Goal: Task Accomplishment & Management: Use online tool/utility

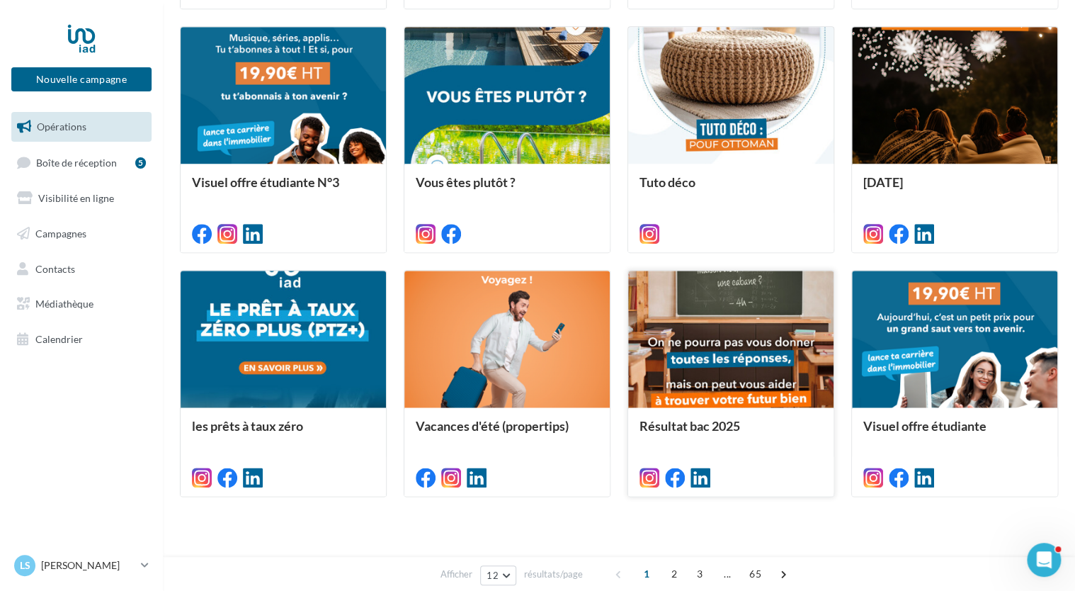
scroll to position [637, 0]
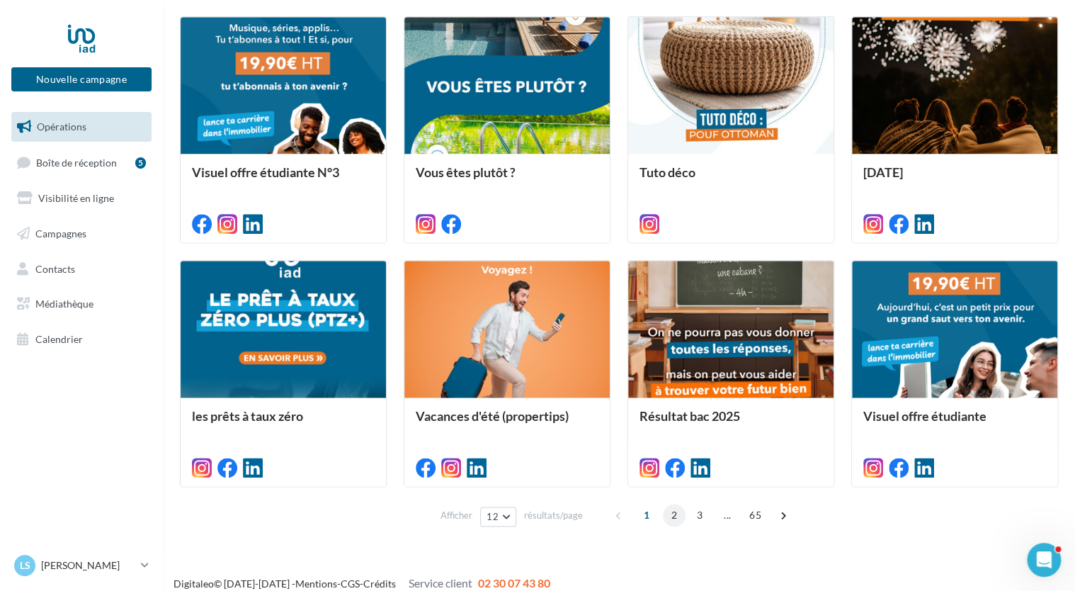
click at [676, 516] on span "2" at bounding box center [674, 515] width 23 height 23
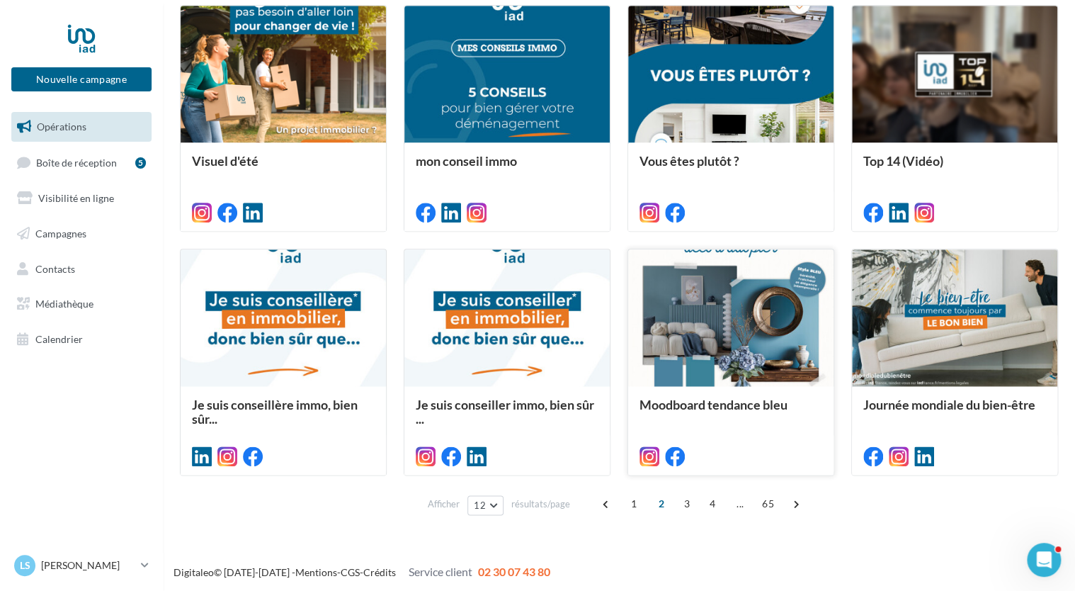
scroll to position [650, 0]
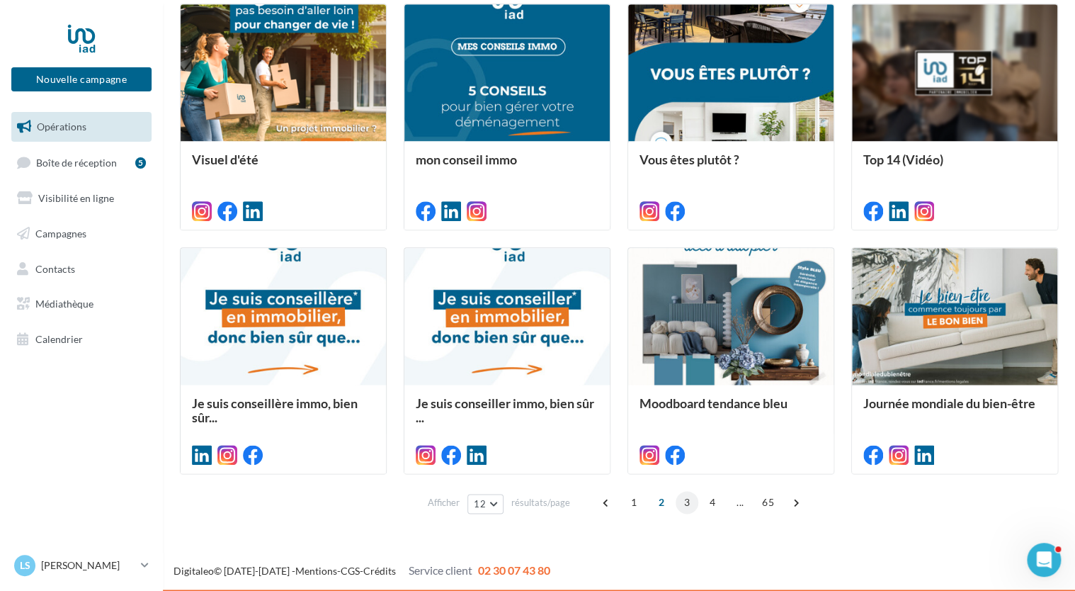
click at [688, 501] on span "3" at bounding box center [687, 502] width 23 height 23
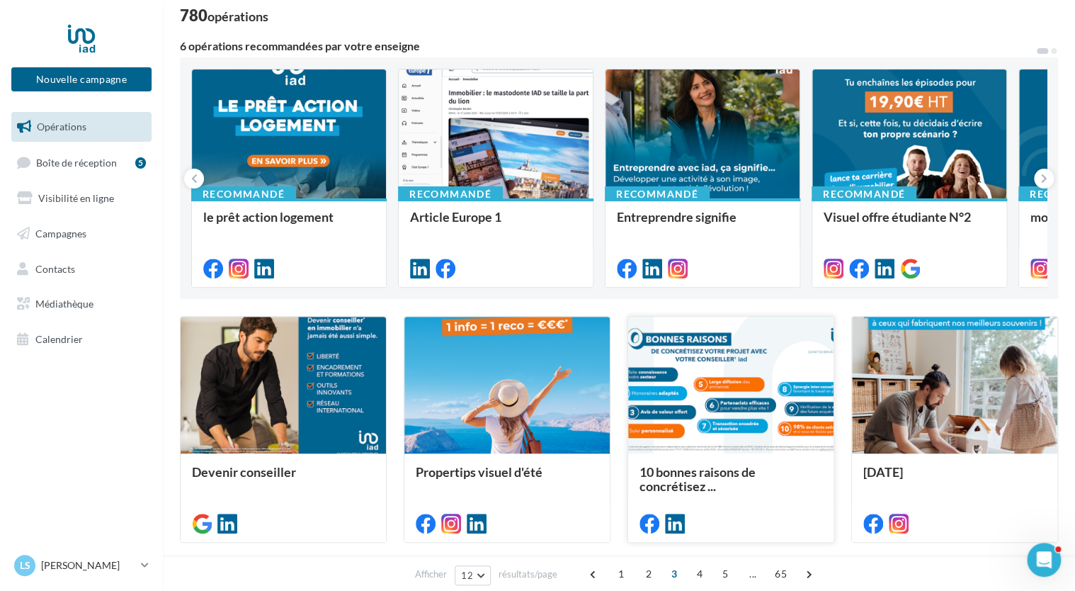
scroll to position [70, 0]
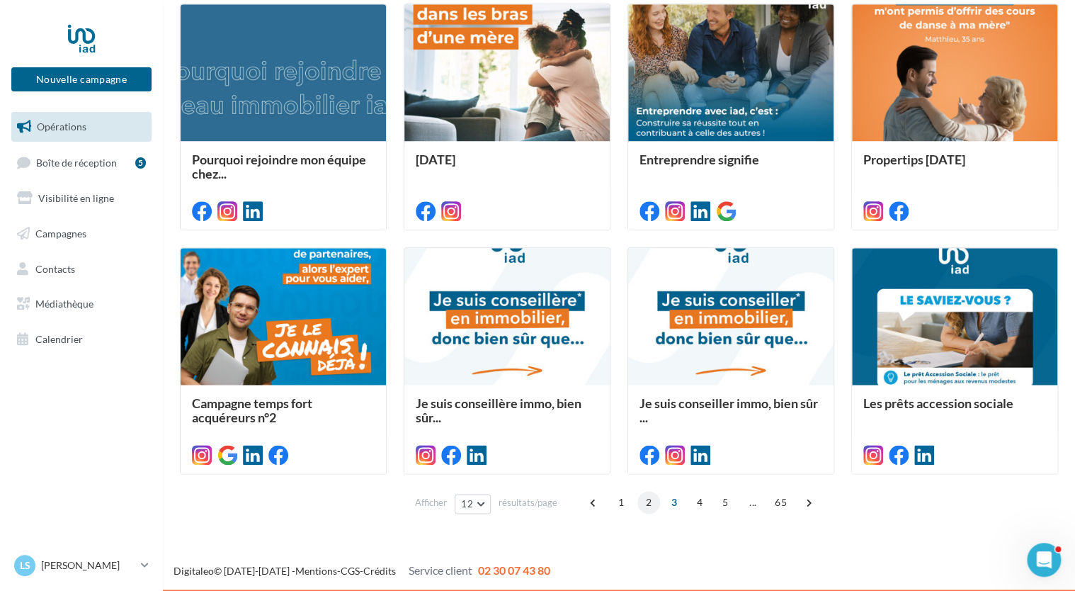
click at [648, 495] on span "2" at bounding box center [648, 502] width 23 height 23
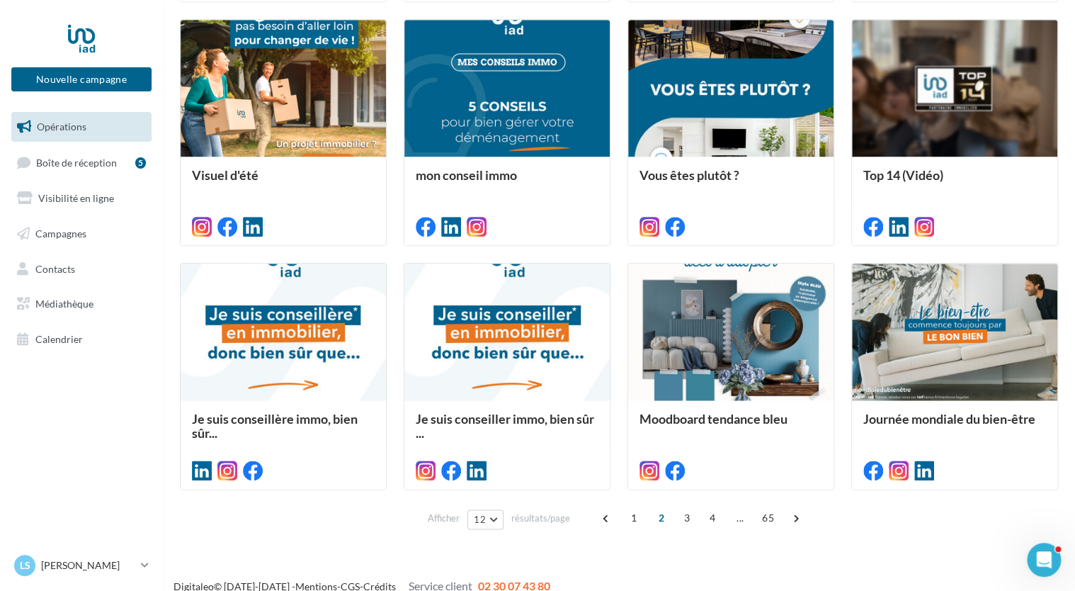
scroll to position [637, 0]
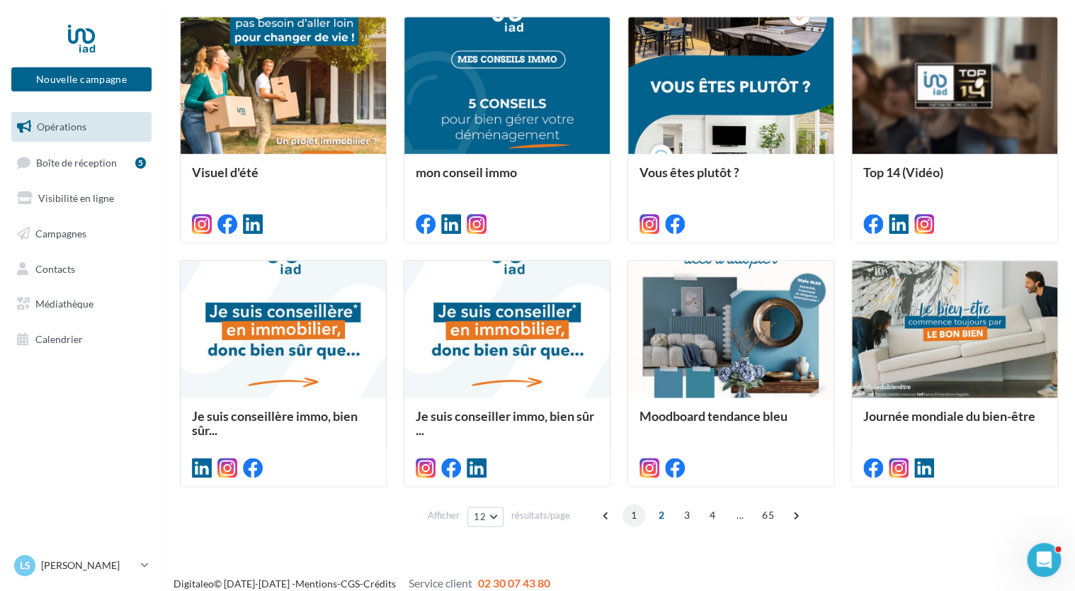
click at [635, 511] on span "1" at bounding box center [633, 515] width 23 height 23
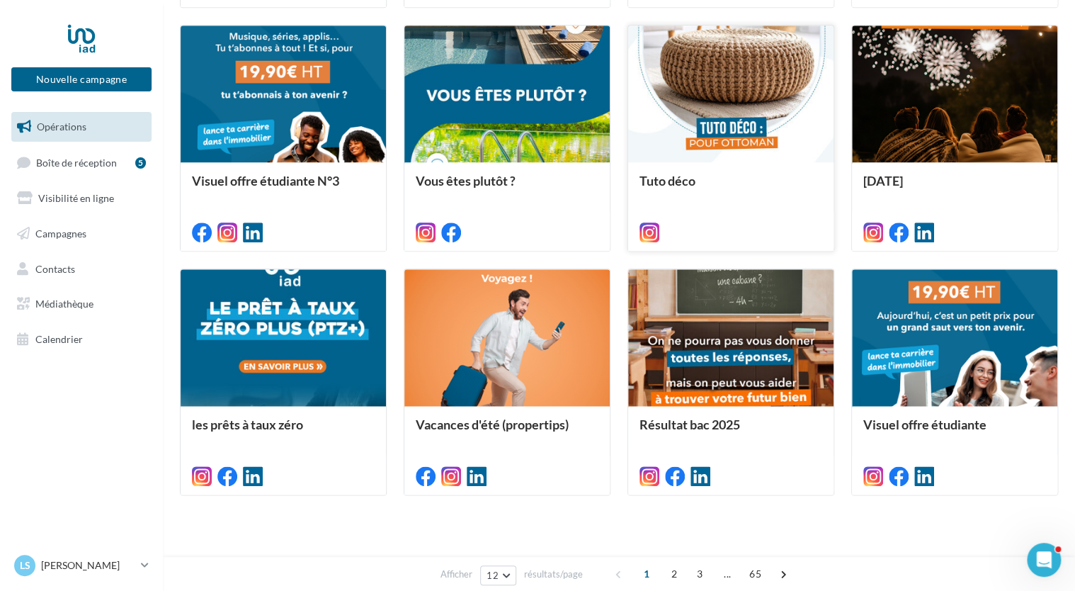
scroll to position [637, 0]
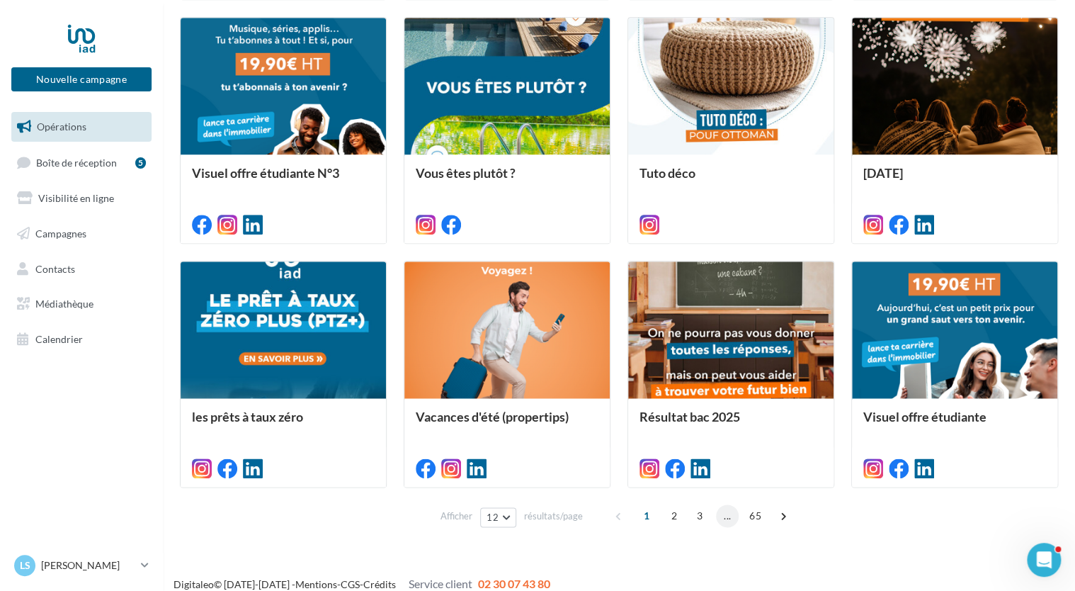
click at [721, 517] on span "..." at bounding box center [727, 515] width 23 height 23
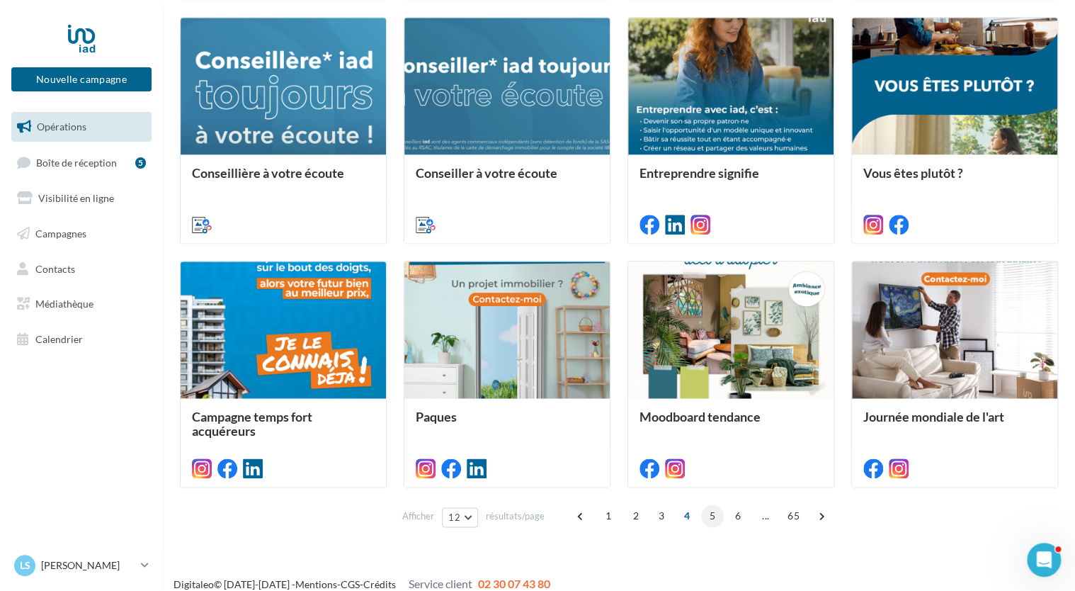
click at [705, 518] on span "5" at bounding box center [712, 515] width 23 height 23
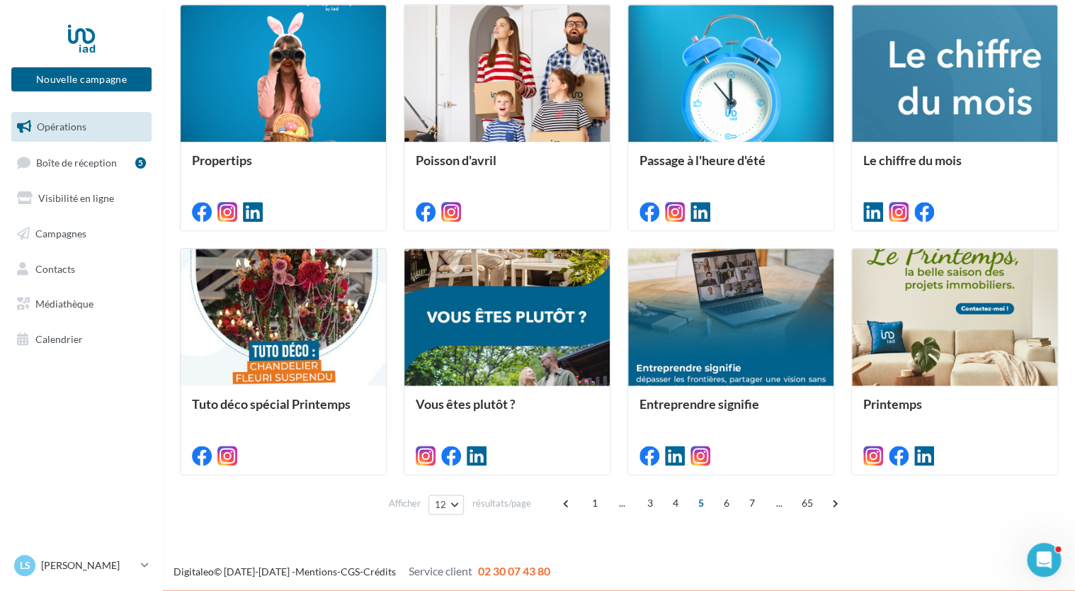
scroll to position [650, 0]
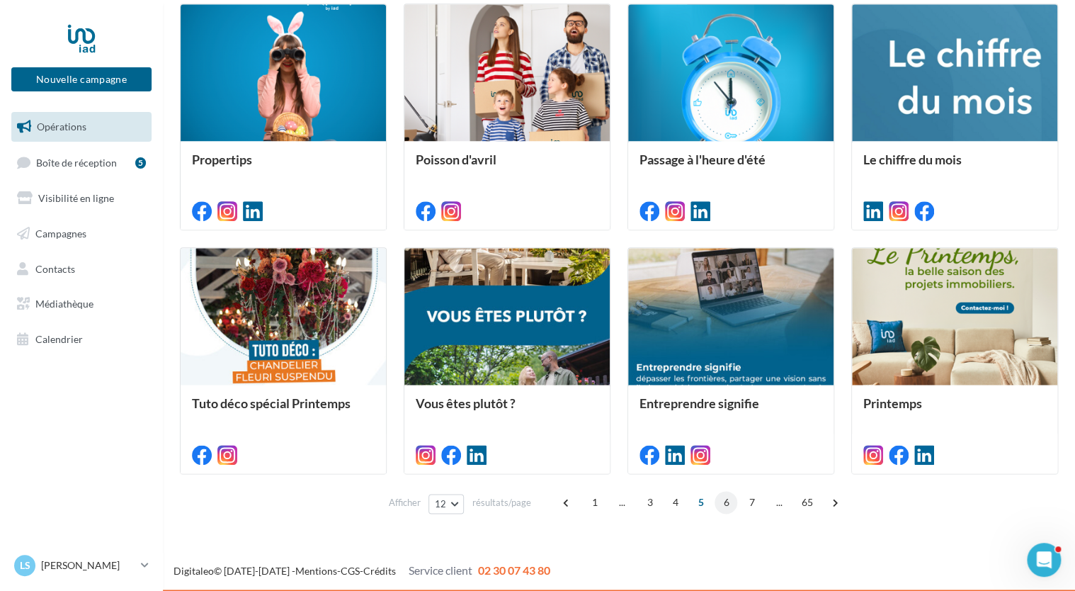
click at [721, 504] on span "6" at bounding box center [726, 502] width 23 height 23
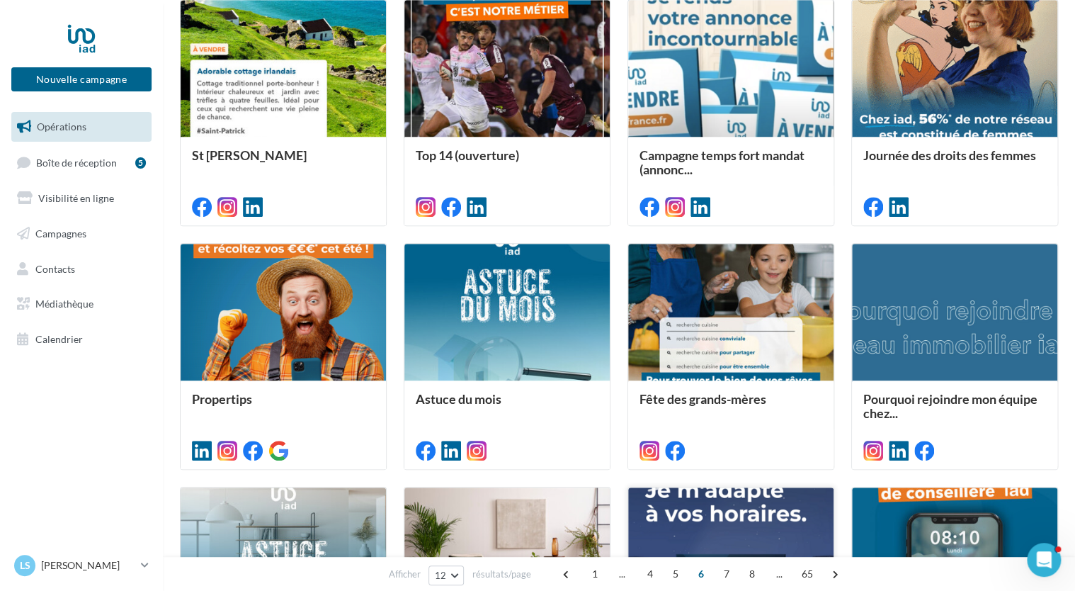
scroll to position [637, 0]
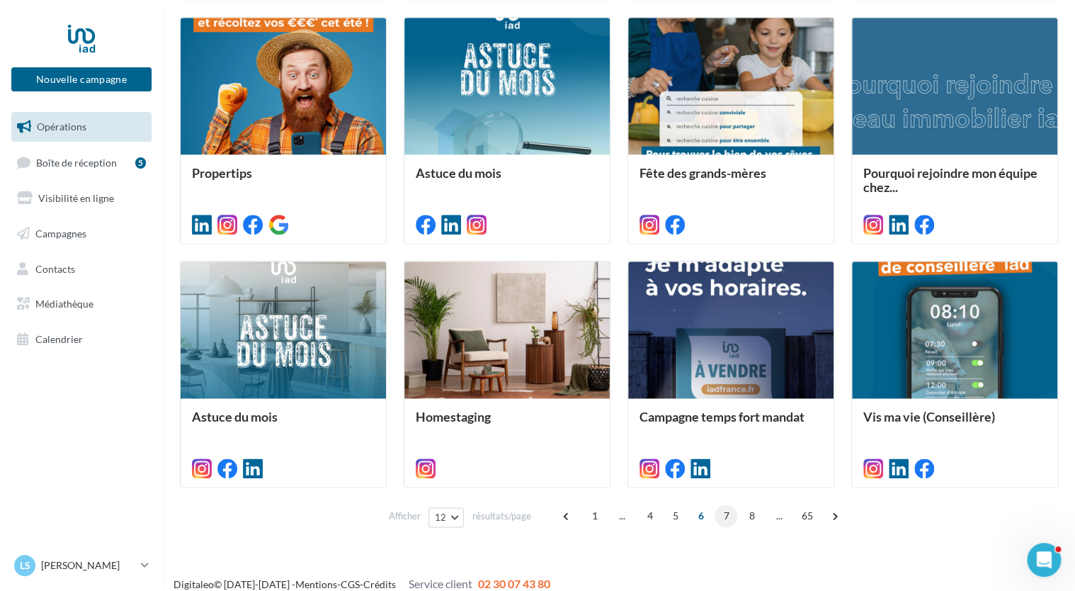
click at [720, 513] on span "7" at bounding box center [726, 515] width 23 height 23
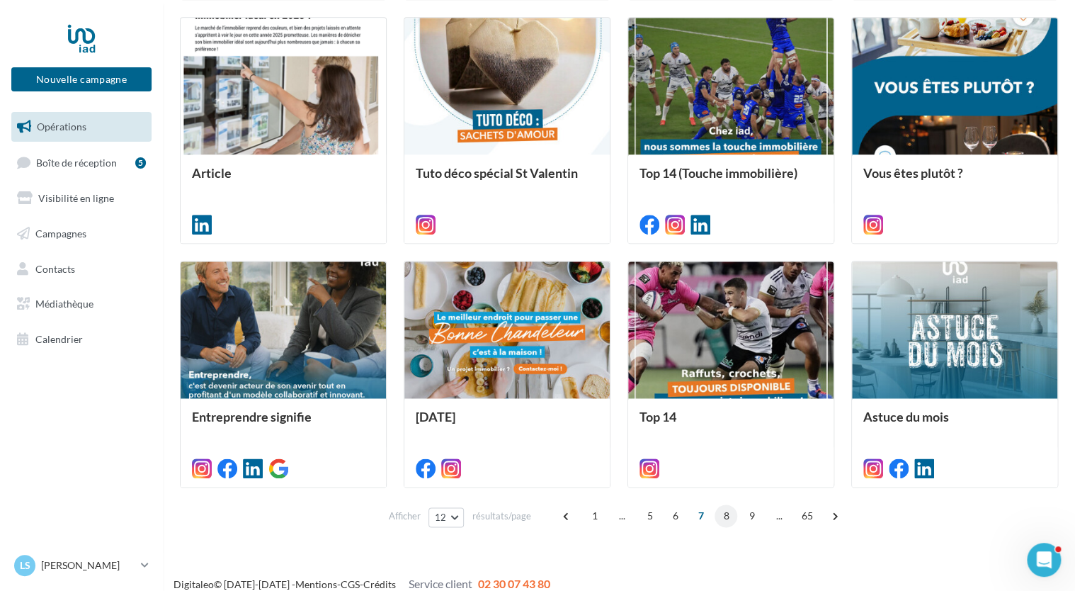
click at [728, 516] on span "8" at bounding box center [726, 515] width 23 height 23
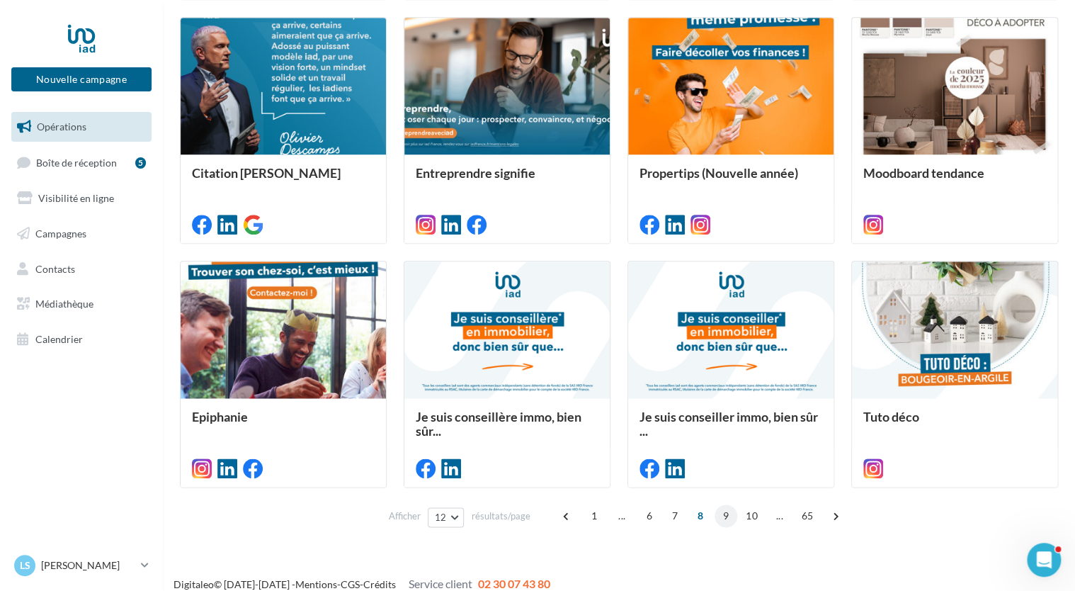
click at [726, 516] on span "9" at bounding box center [726, 515] width 23 height 23
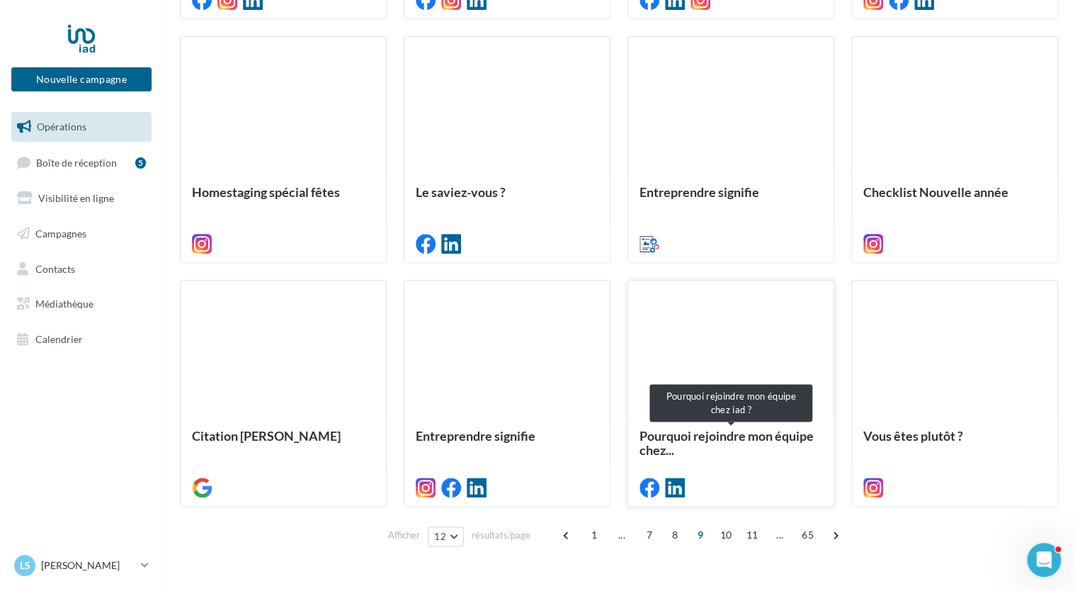
scroll to position [650, 0]
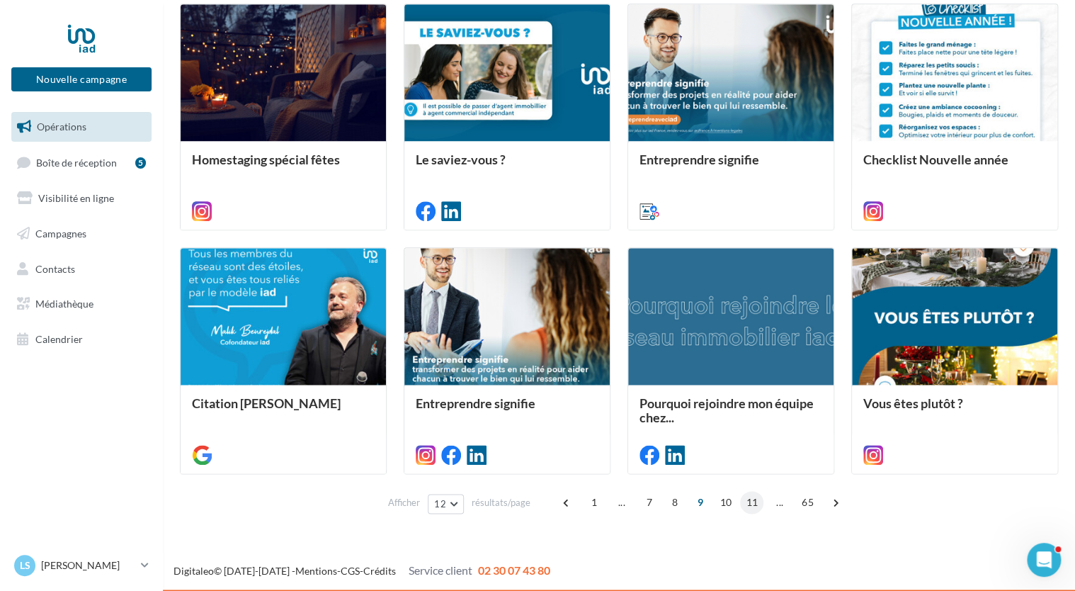
click at [745, 502] on span "11" at bounding box center [751, 502] width 23 height 23
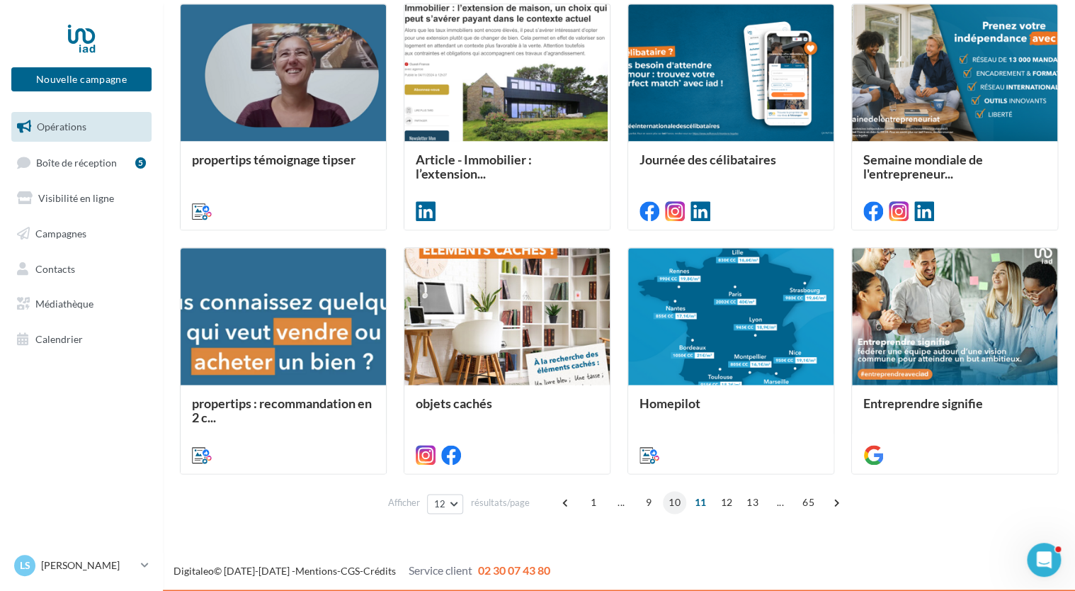
click at [678, 501] on span "10" at bounding box center [674, 502] width 23 height 23
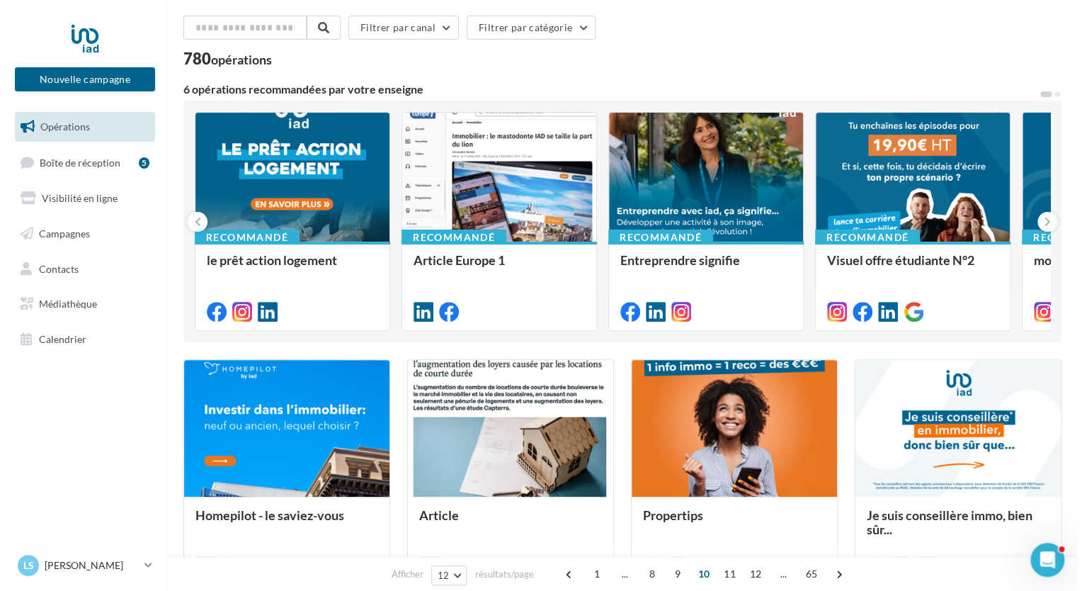
scroll to position [0, 0]
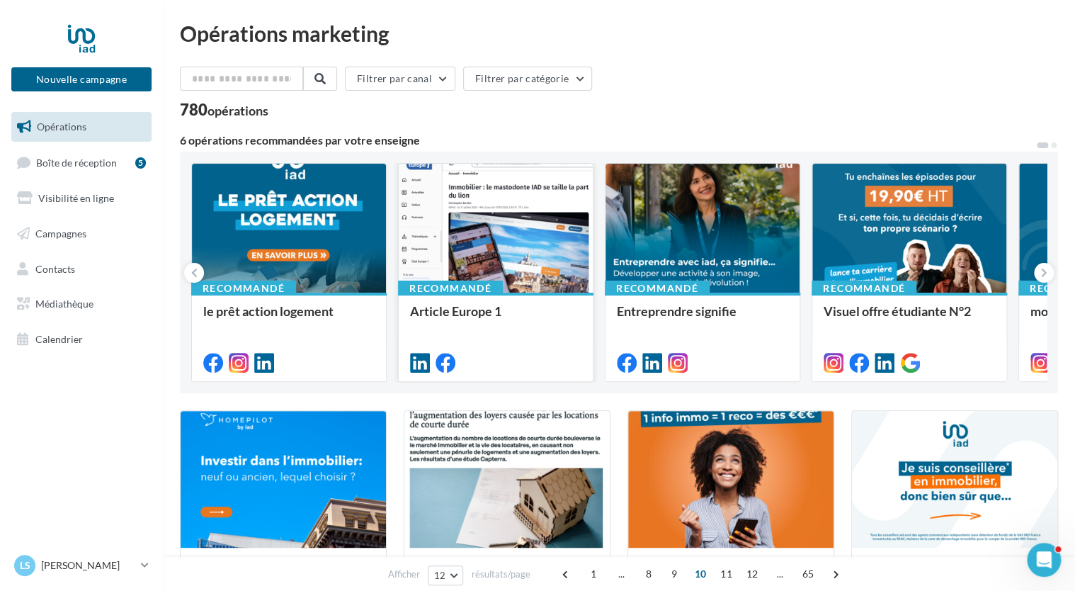
click at [540, 222] on div at bounding box center [496, 229] width 194 height 130
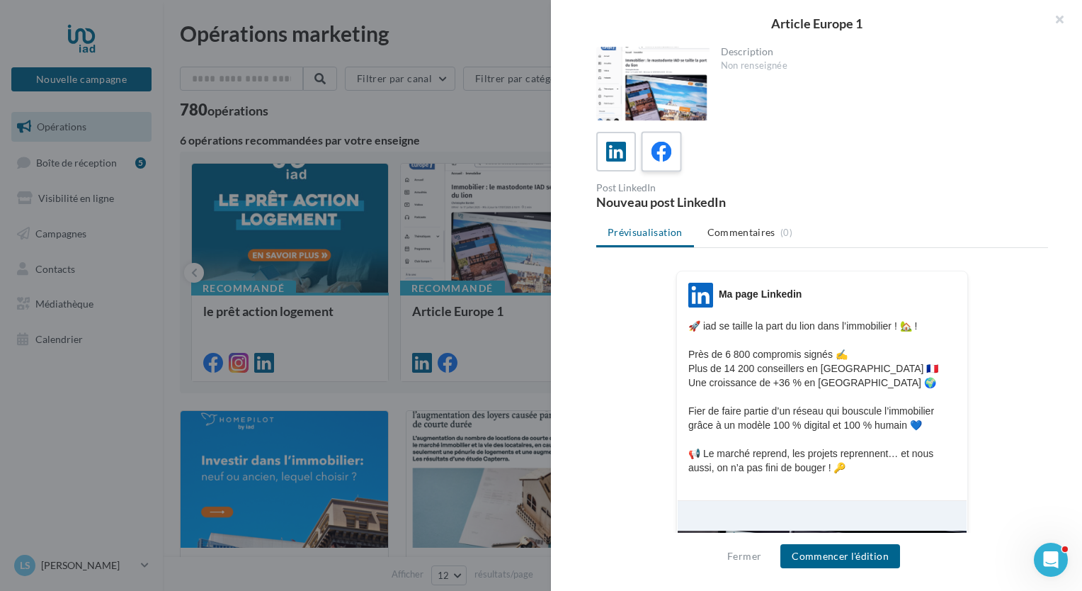
click at [660, 151] on icon at bounding box center [662, 152] width 21 height 21
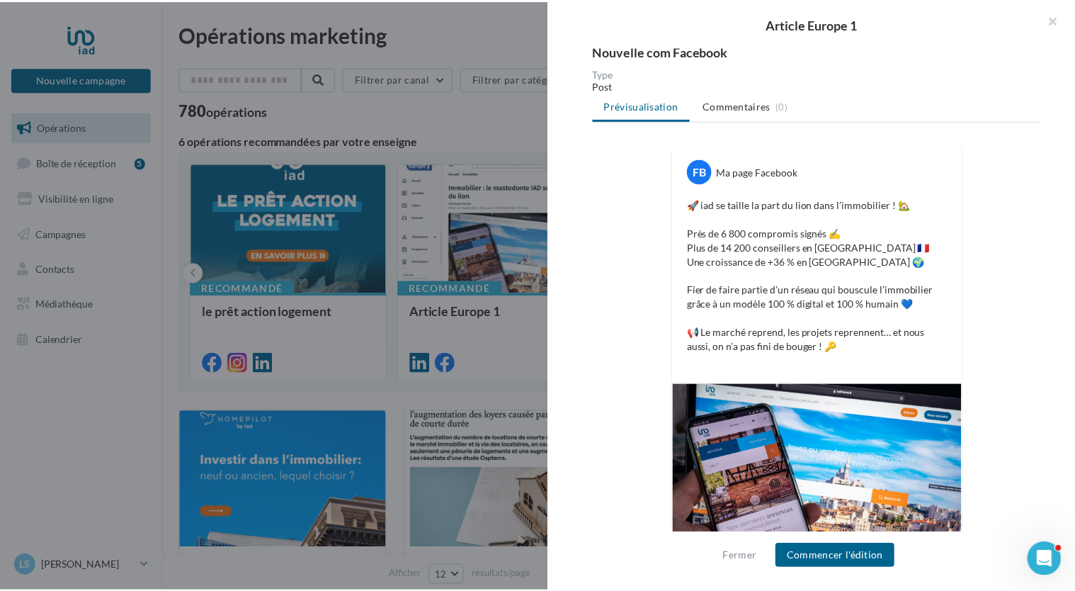
scroll to position [212, 0]
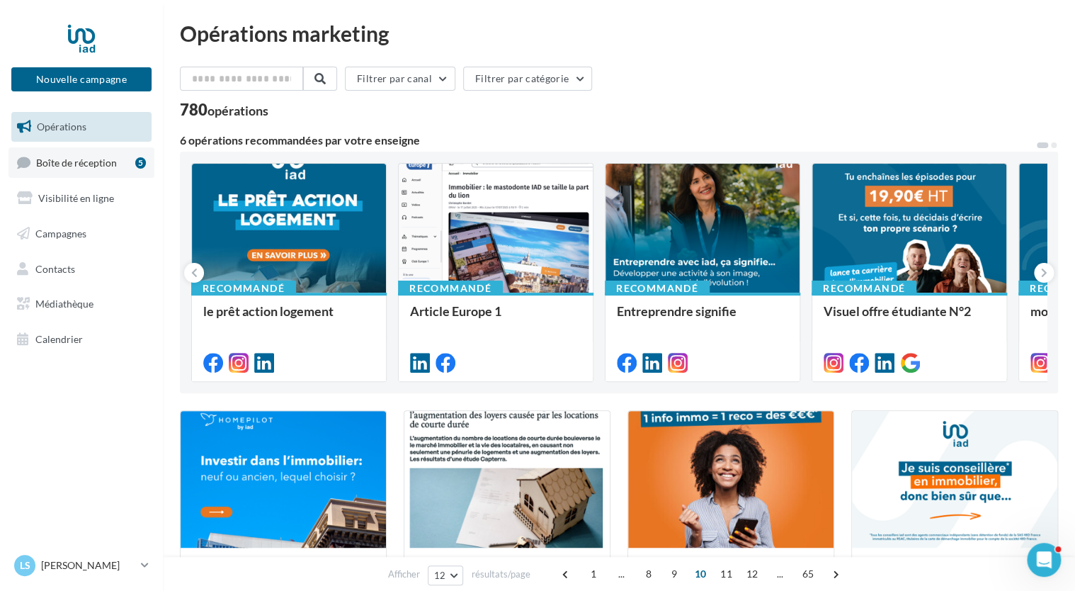
click at [86, 161] on span "Boîte de réception" at bounding box center [76, 162] width 81 height 12
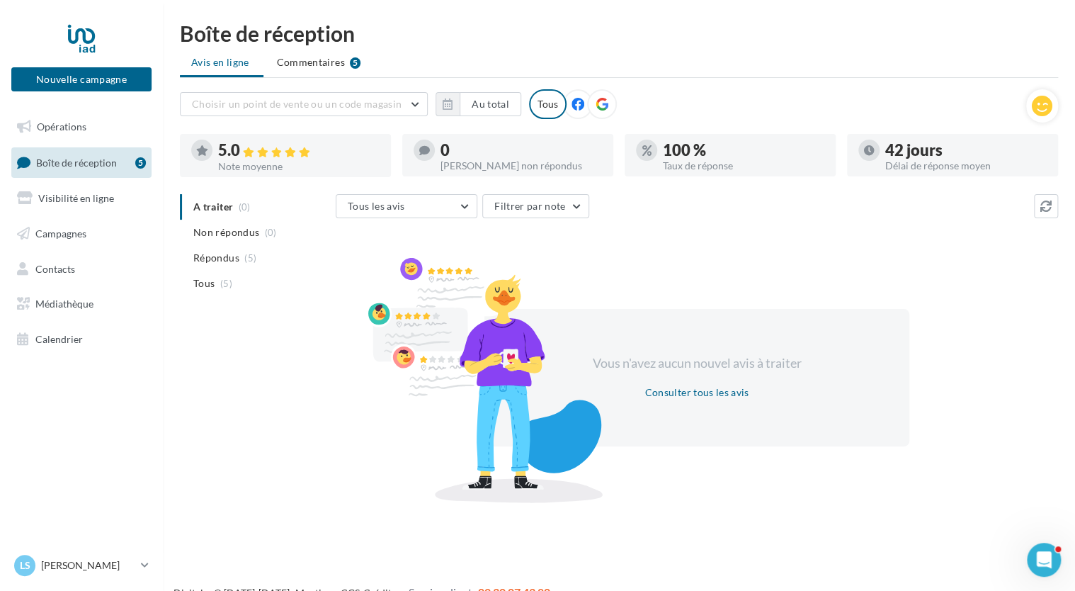
click at [571, 106] on icon at bounding box center [577, 104] width 13 height 13
click at [312, 59] on span "Commentaires" at bounding box center [311, 62] width 68 height 14
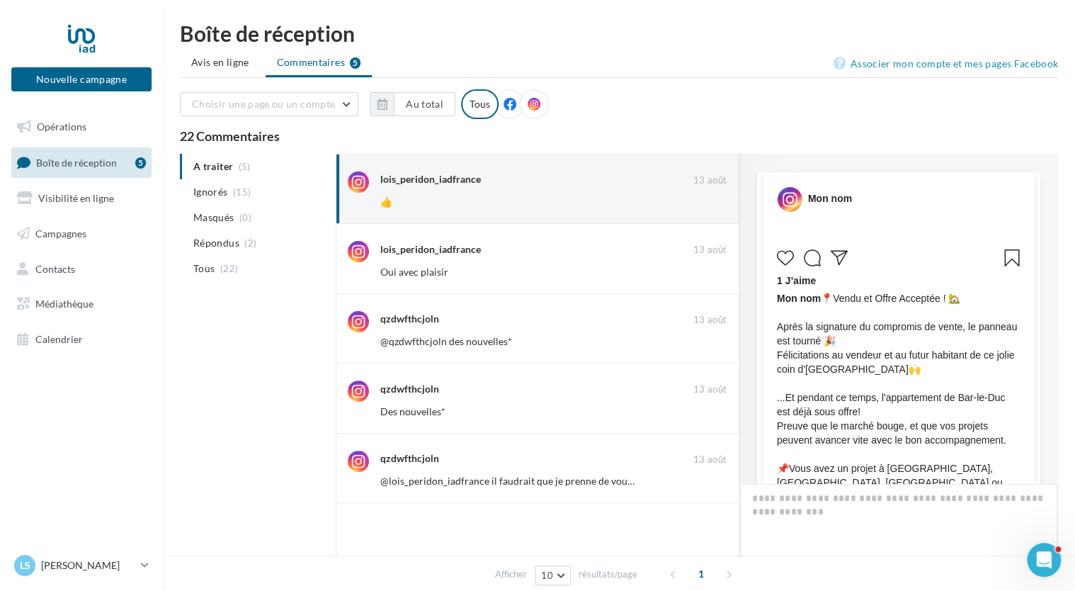
scroll to position [612, 0]
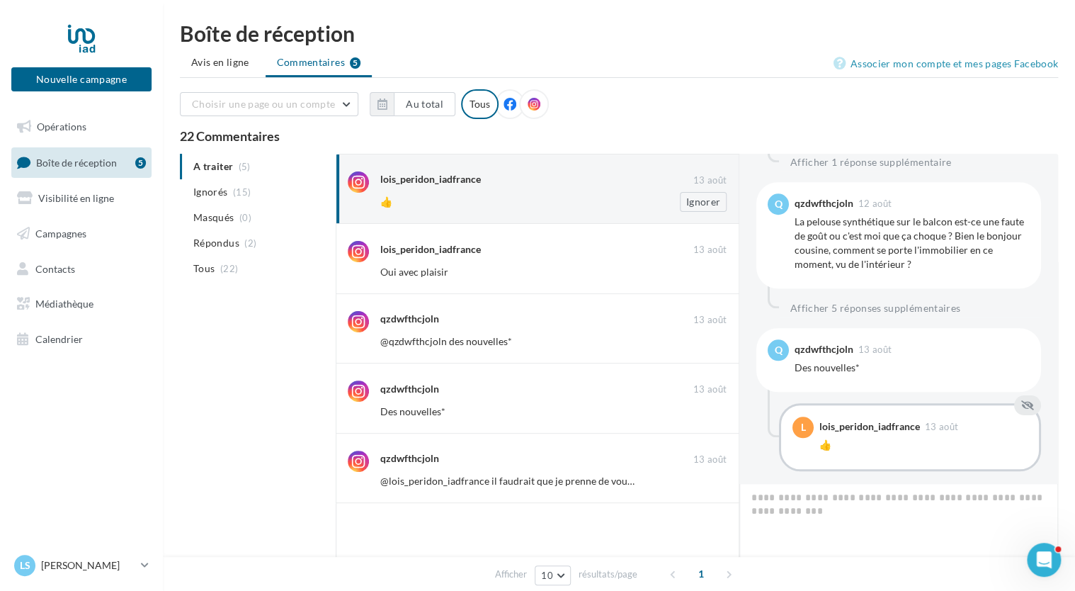
click at [527, 185] on div "lois_peridon_iadfrance" at bounding box center [536, 178] width 313 height 15
click at [696, 199] on button "Ignorer" at bounding box center [703, 202] width 47 height 20
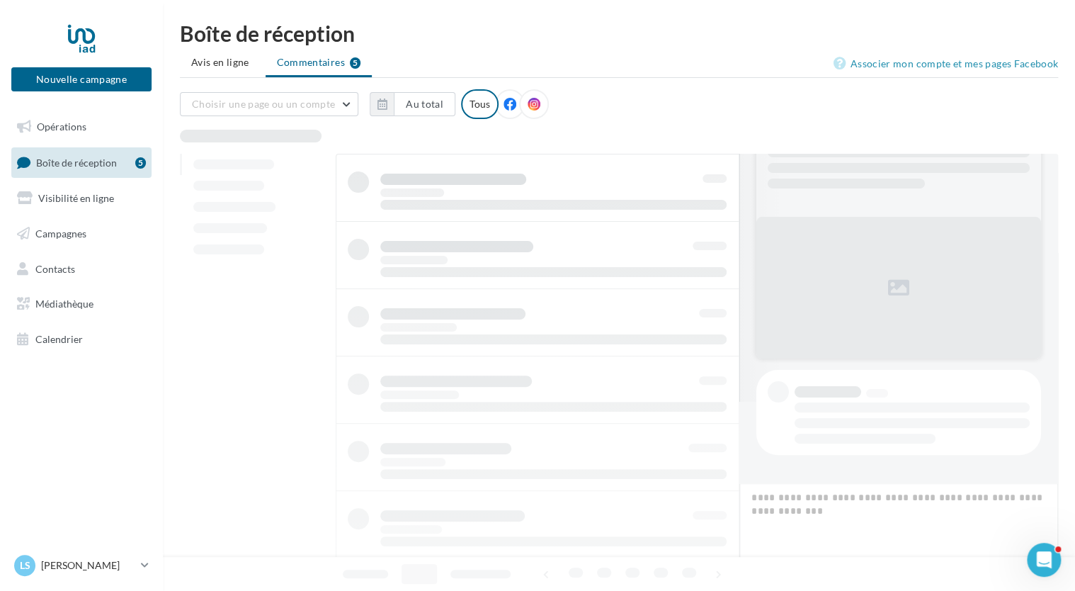
scroll to position [81, 0]
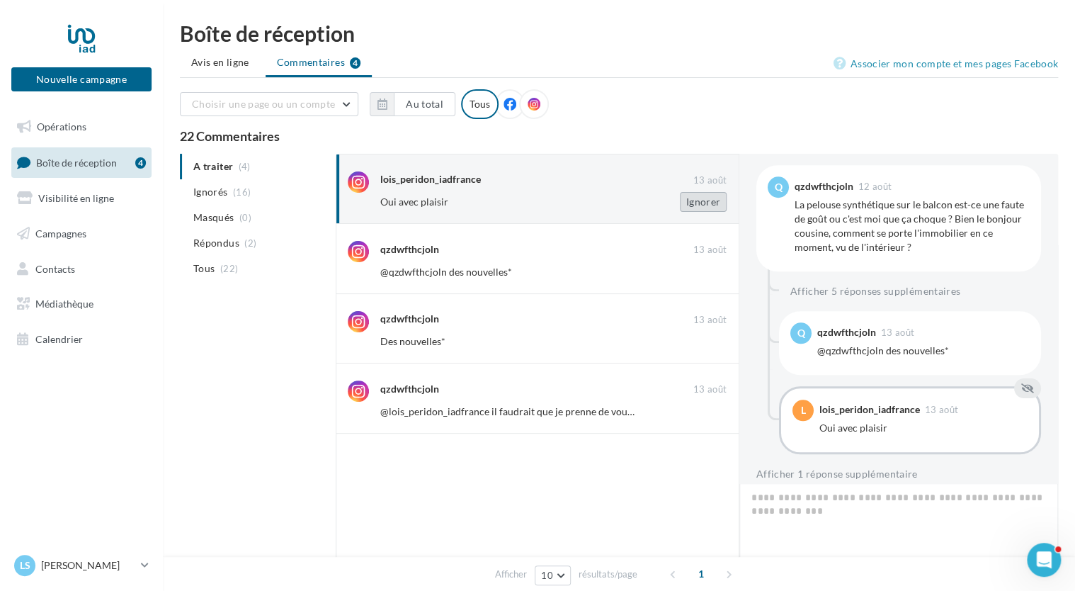
click at [689, 200] on button "Ignorer" at bounding box center [703, 202] width 47 height 20
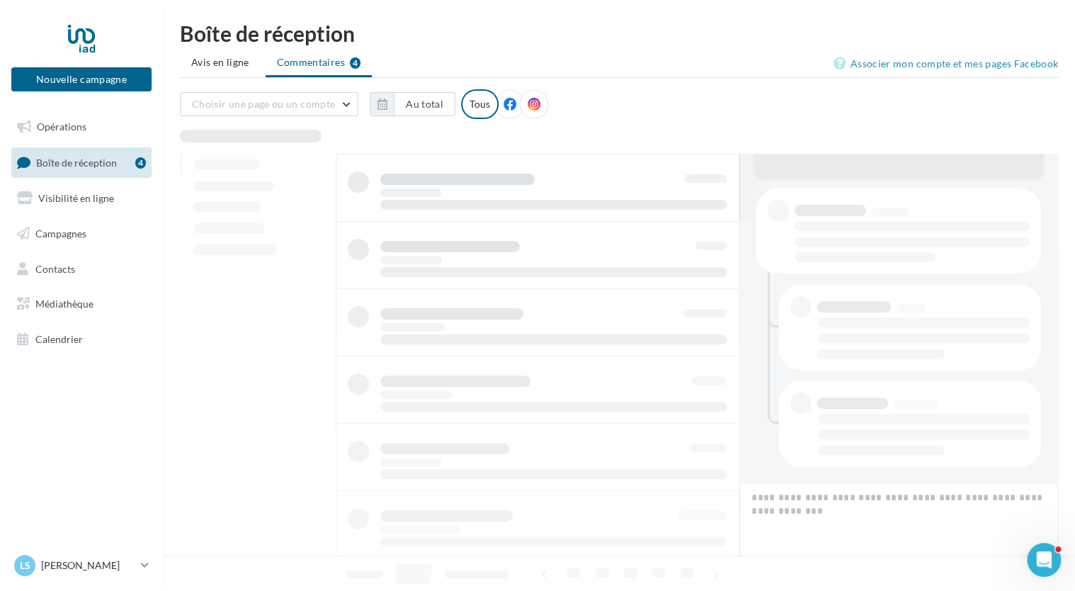
scroll to position [262, 0]
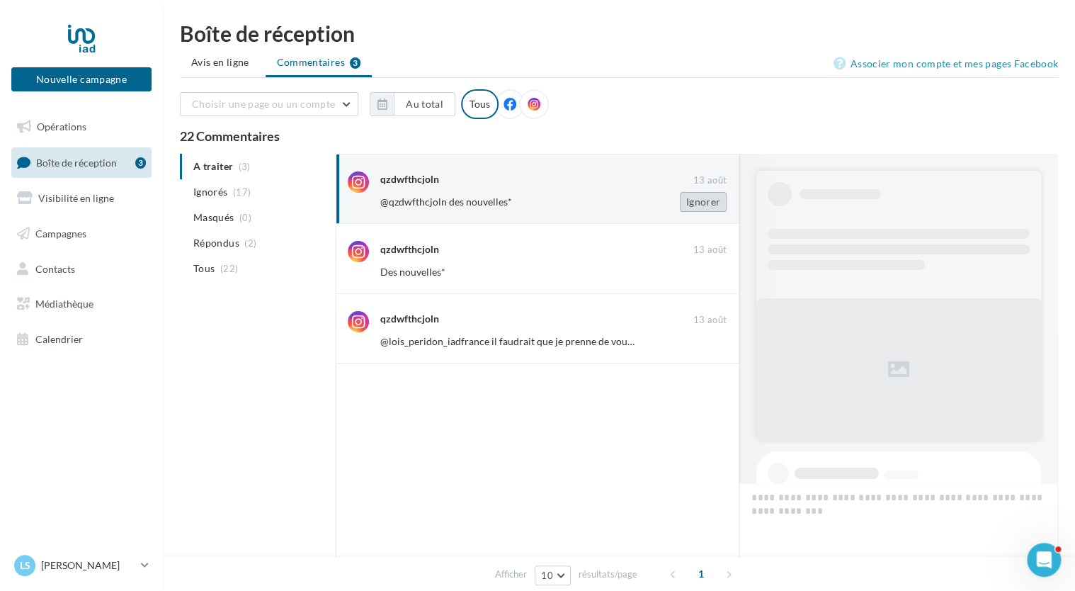
click at [697, 205] on button "Ignorer" at bounding box center [703, 202] width 47 height 20
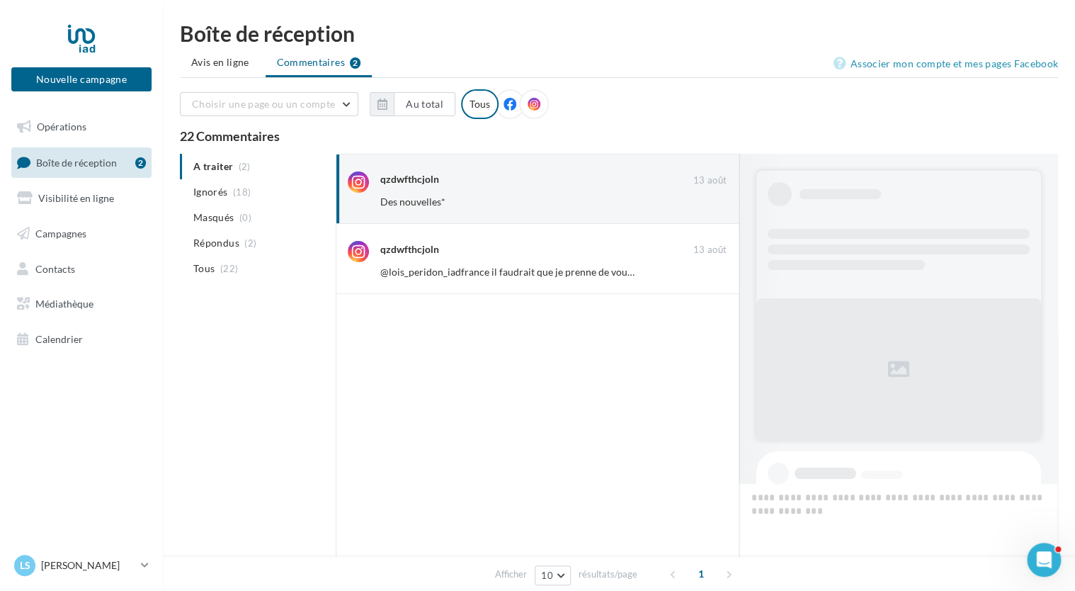
click at [697, 203] on button "Ignorer" at bounding box center [703, 202] width 47 height 20
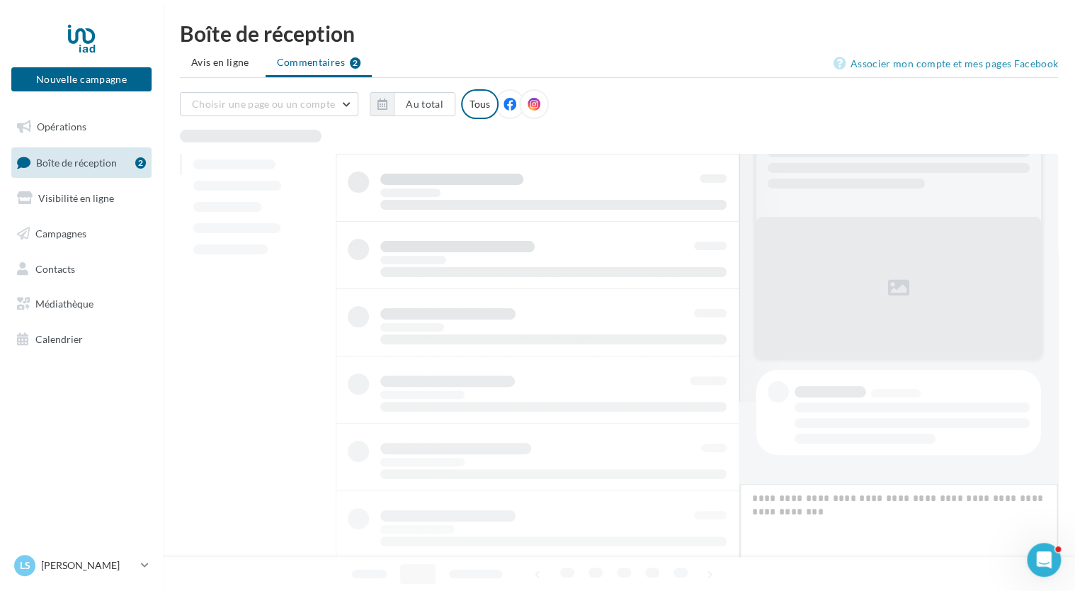
scroll to position [81, 0]
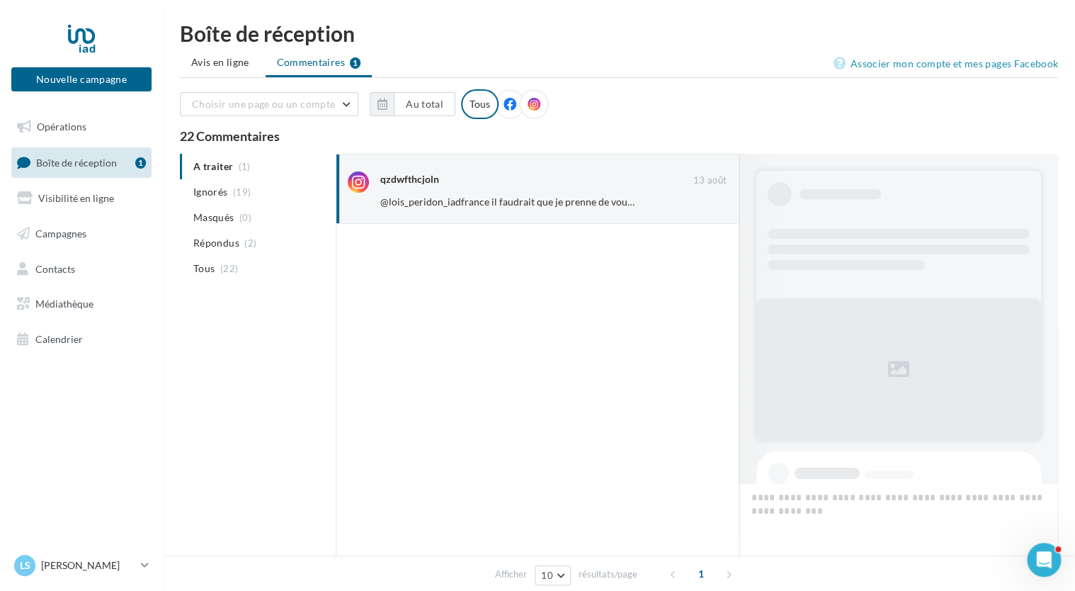
click at [697, 203] on button "Ignorer" at bounding box center [703, 202] width 47 height 20
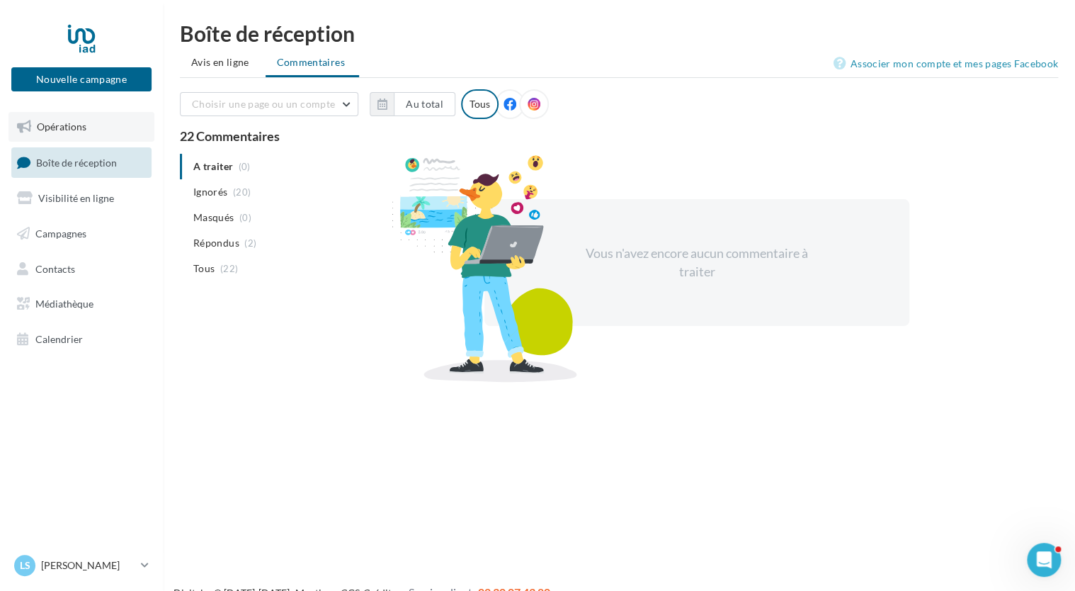
click at [60, 128] on span "Opérations" at bounding box center [62, 126] width 50 height 12
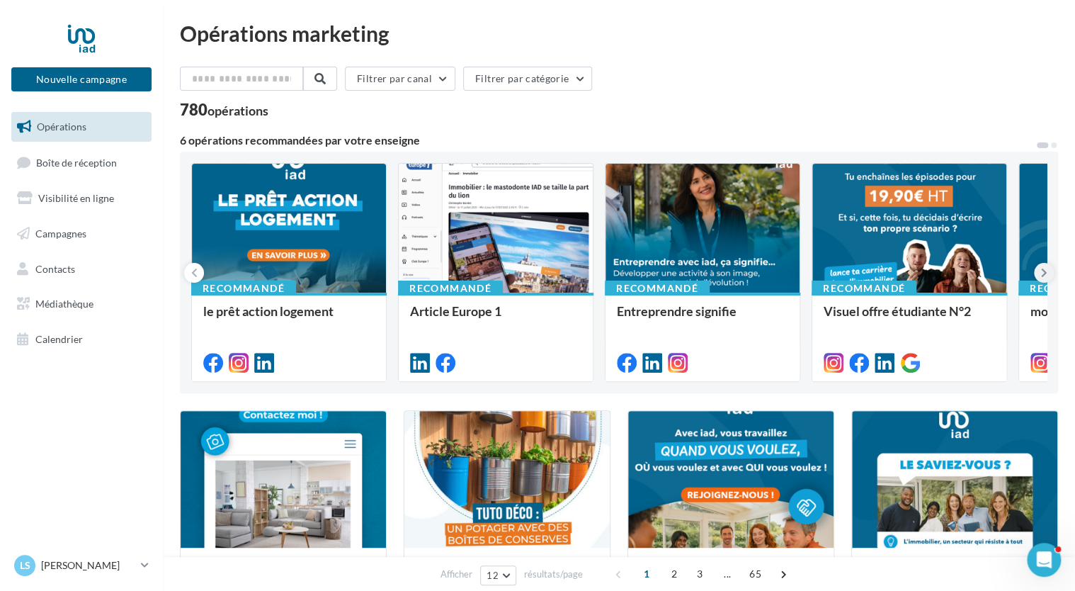
click at [1035, 268] on button at bounding box center [1044, 273] width 20 height 20
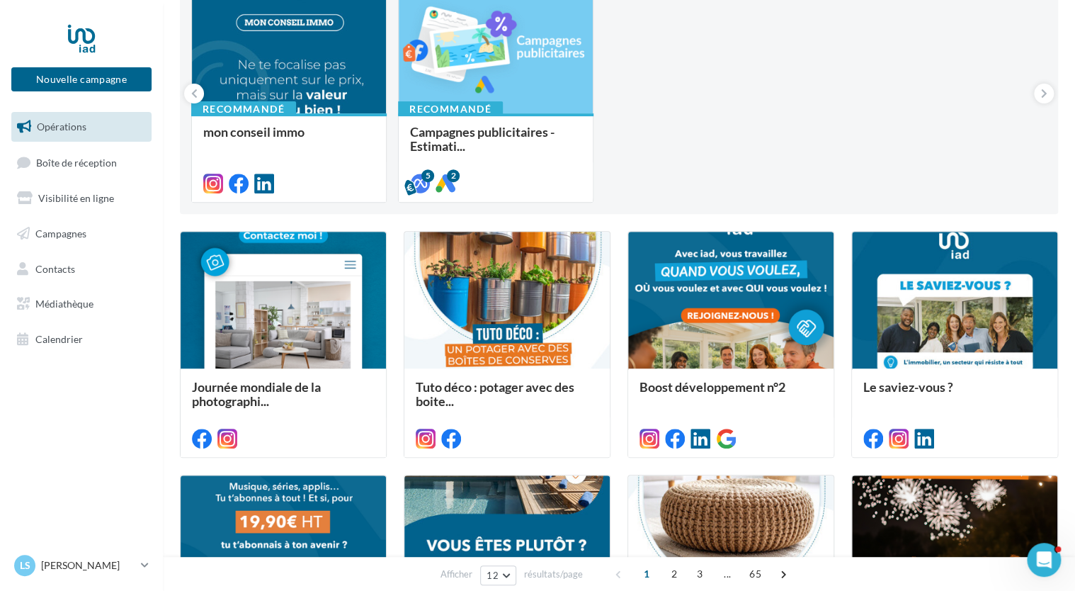
scroll to position [154, 0]
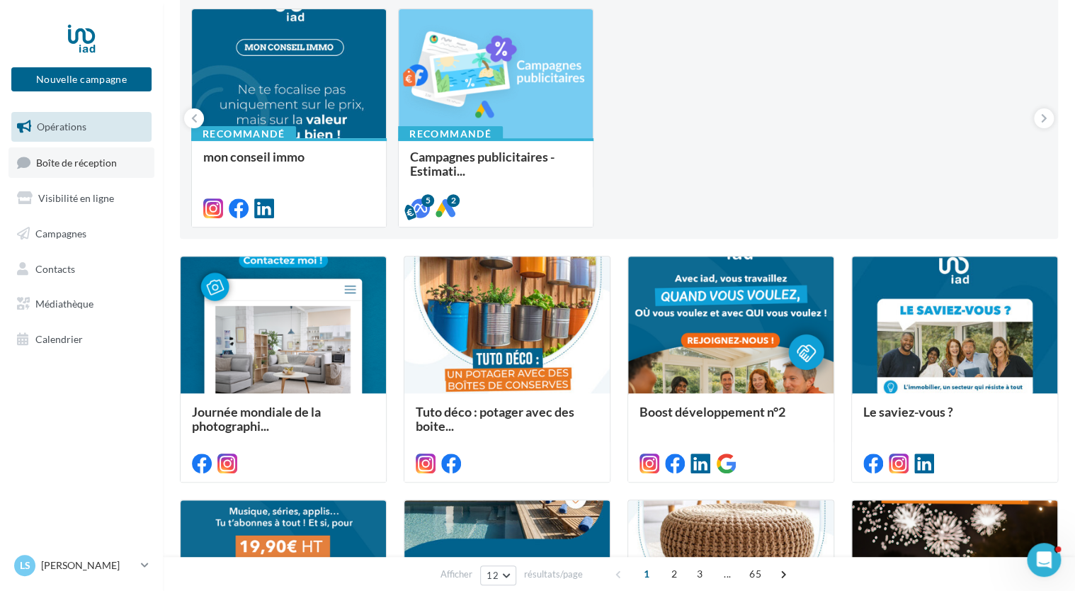
click at [90, 166] on span "Boîte de réception" at bounding box center [76, 162] width 81 height 12
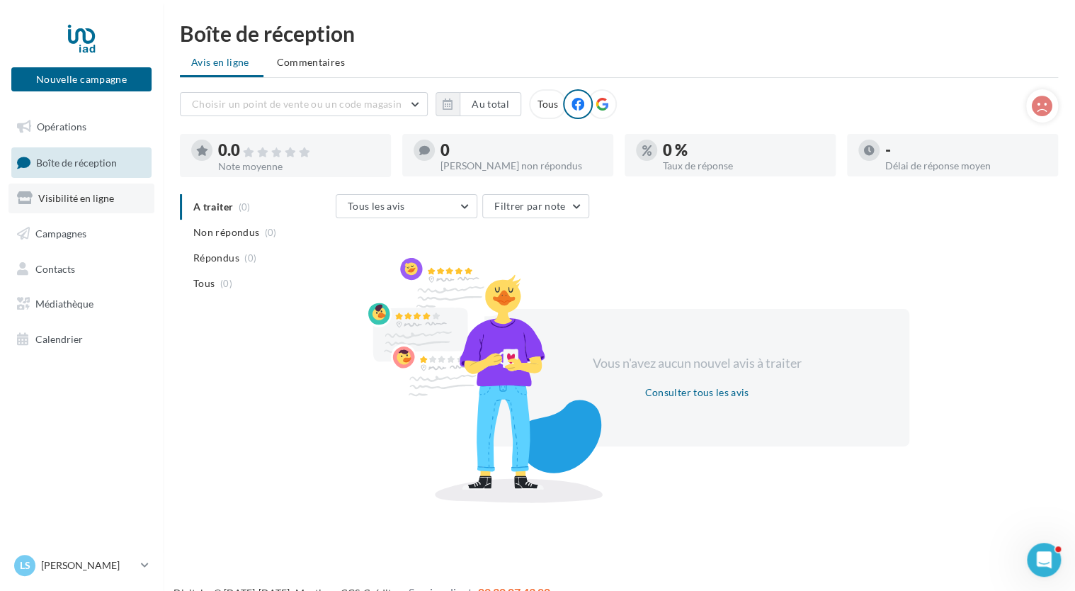
click at [113, 206] on link "Visibilité en ligne" at bounding box center [81, 198] width 146 height 30
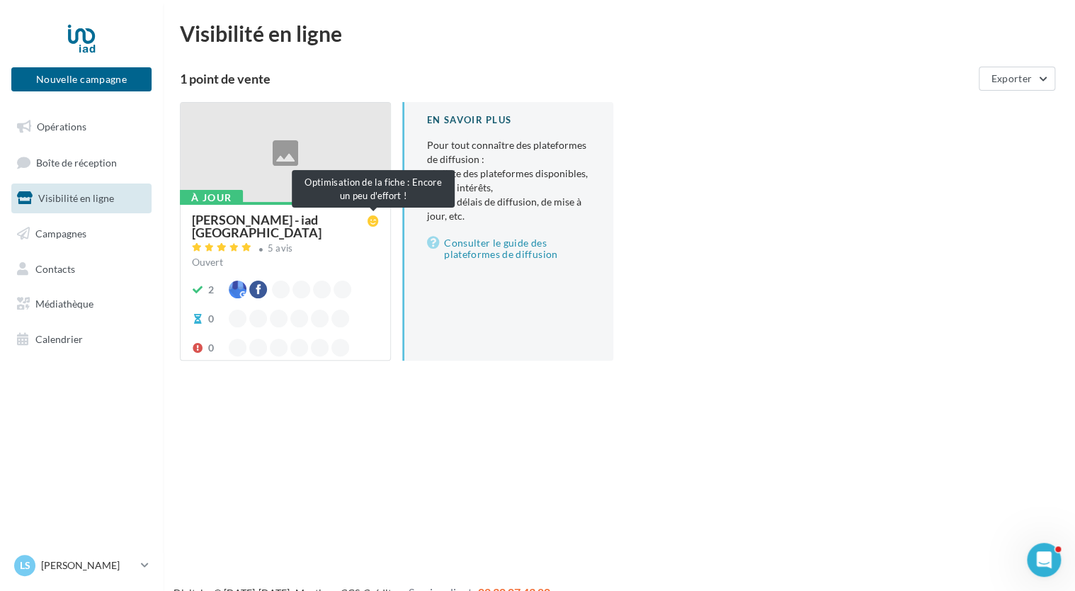
click at [377, 221] on icon at bounding box center [373, 220] width 11 height 11
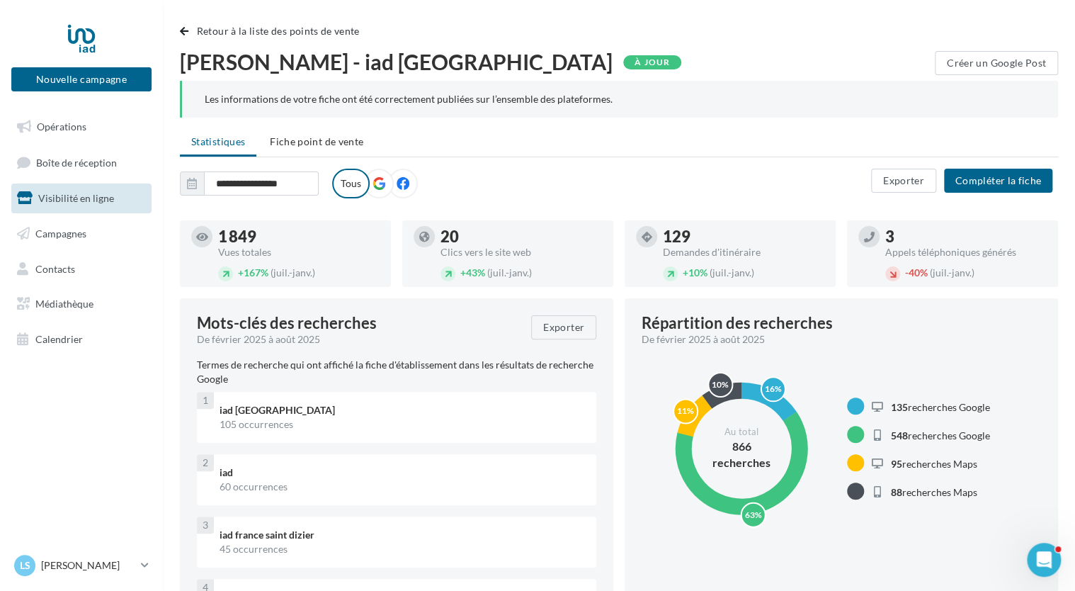
click at [377, 186] on icon at bounding box center [378, 183] width 13 height 13
click at [404, 186] on icon at bounding box center [403, 183] width 13 height 13
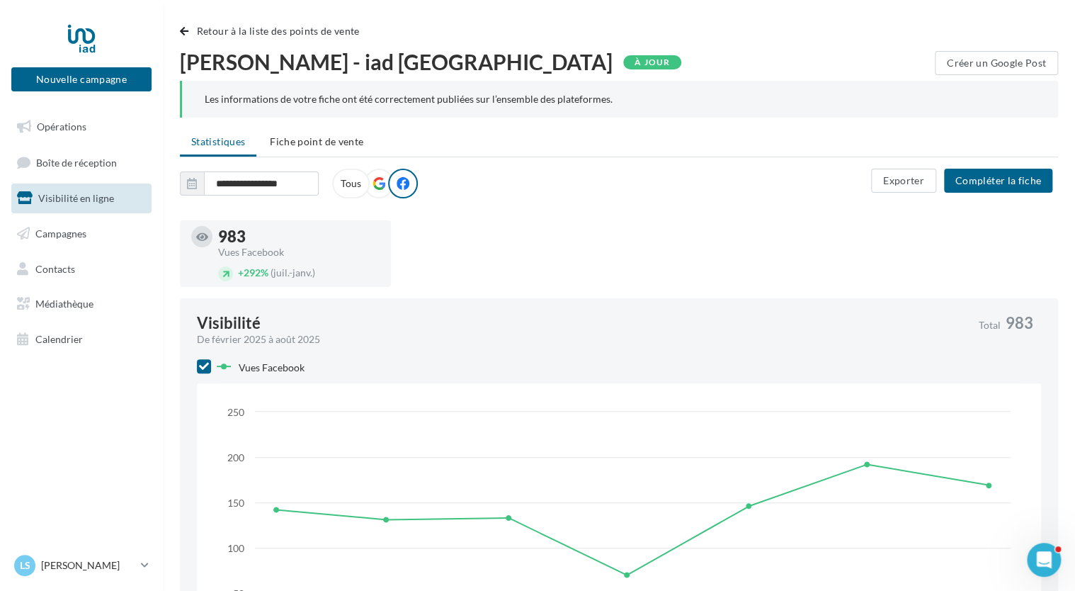
click at [378, 183] on icon at bounding box center [378, 183] width 13 height 13
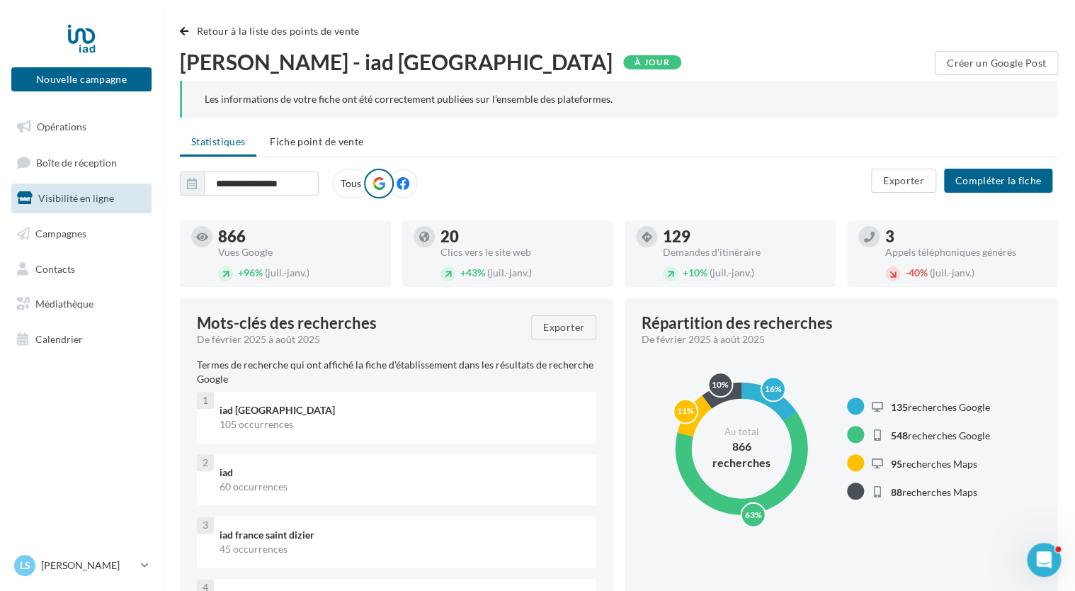
click at [346, 186] on label "Tous" at bounding box center [351, 184] width 38 height 30
click at [76, 231] on span "Campagnes" at bounding box center [60, 233] width 51 height 12
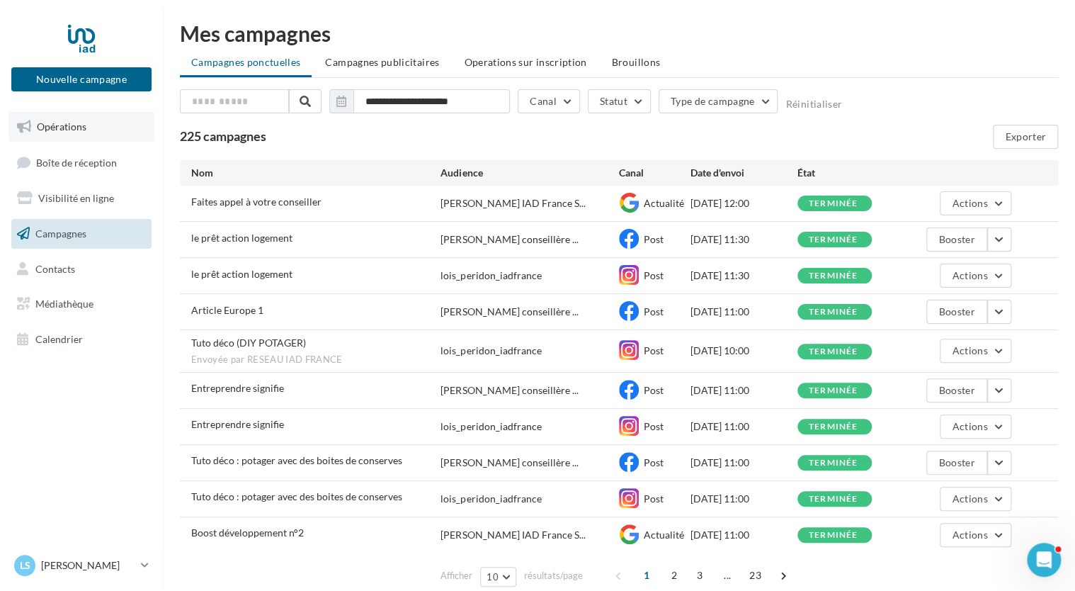
click at [63, 131] on span "Opérations" at bounding box center [62, 126] width 50 height 12
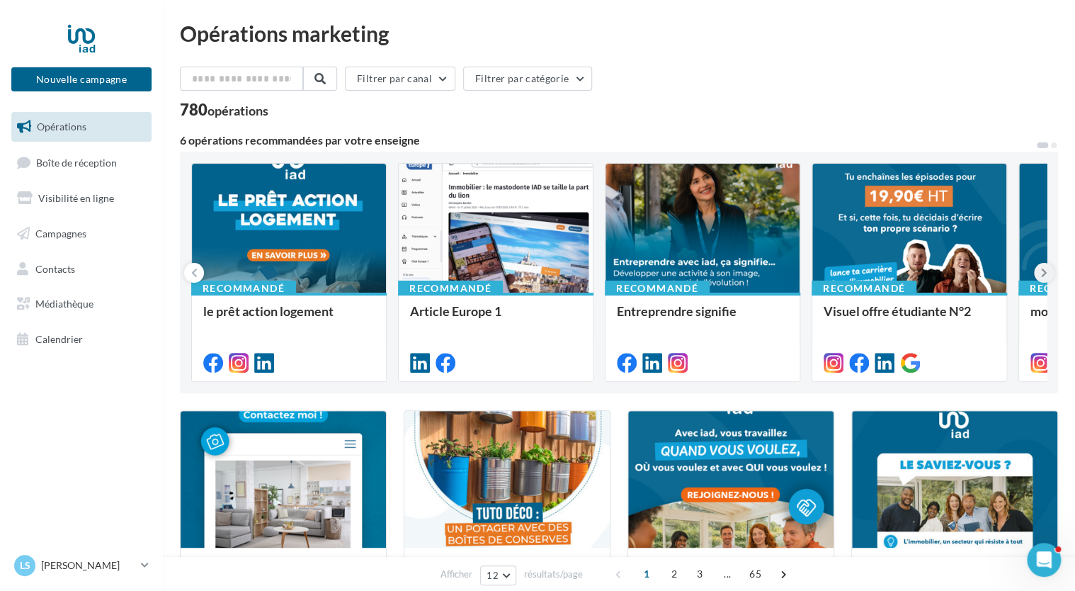
click at [1048, 273] on button at bounding box center [1044, 273] width 20 height 20
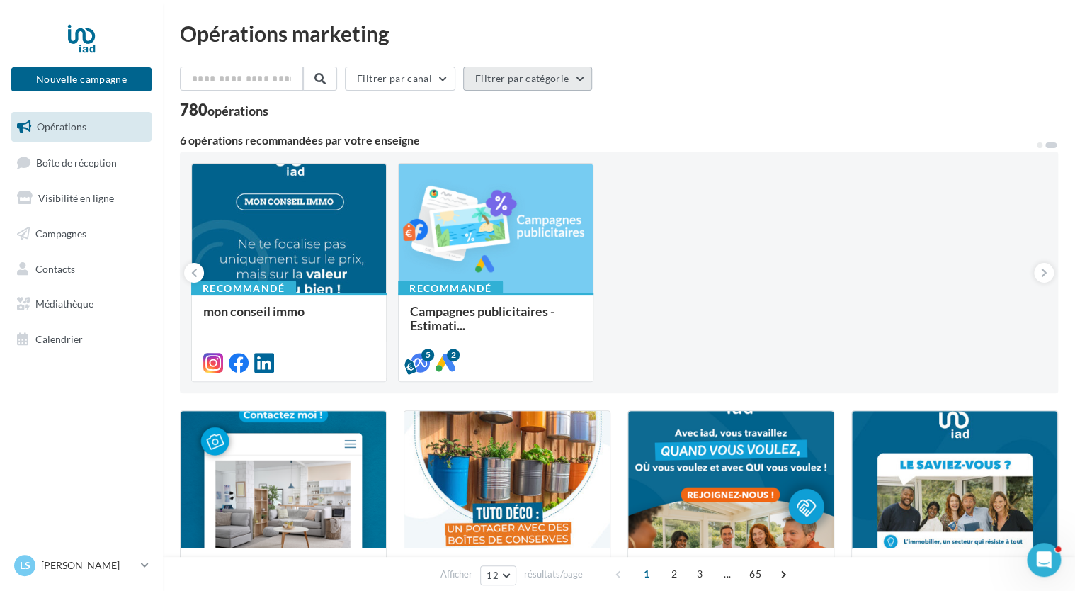
click at [582, 78] on button "Filtrer par catégorie" at bounding box center [527, 79] width 129 height 24
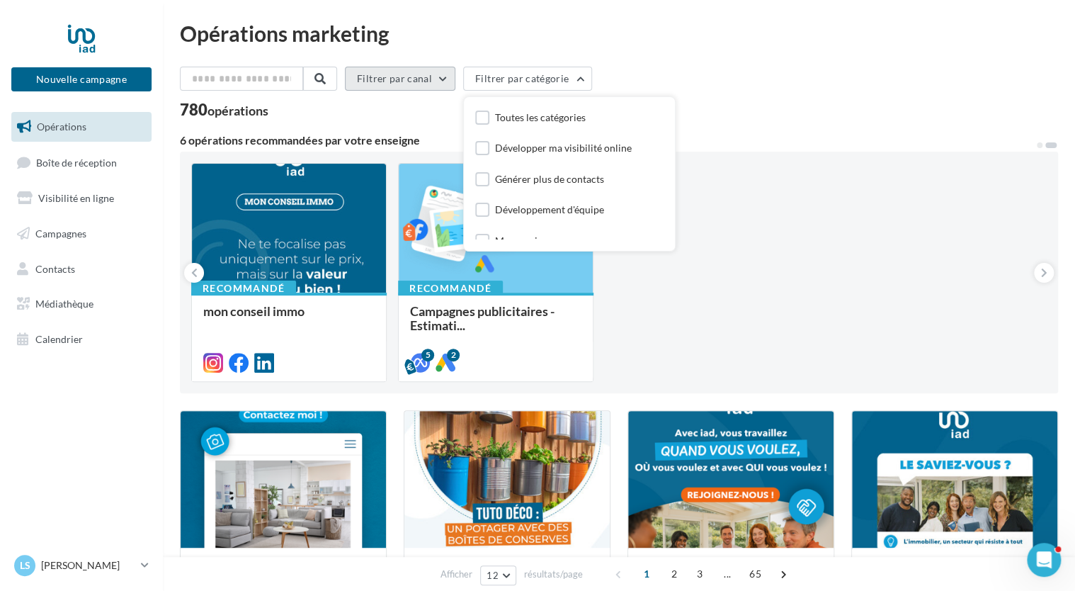
click at [436, 81] on button "Filtrer par canal" at bounding box center [400, 79] width 110 height 24
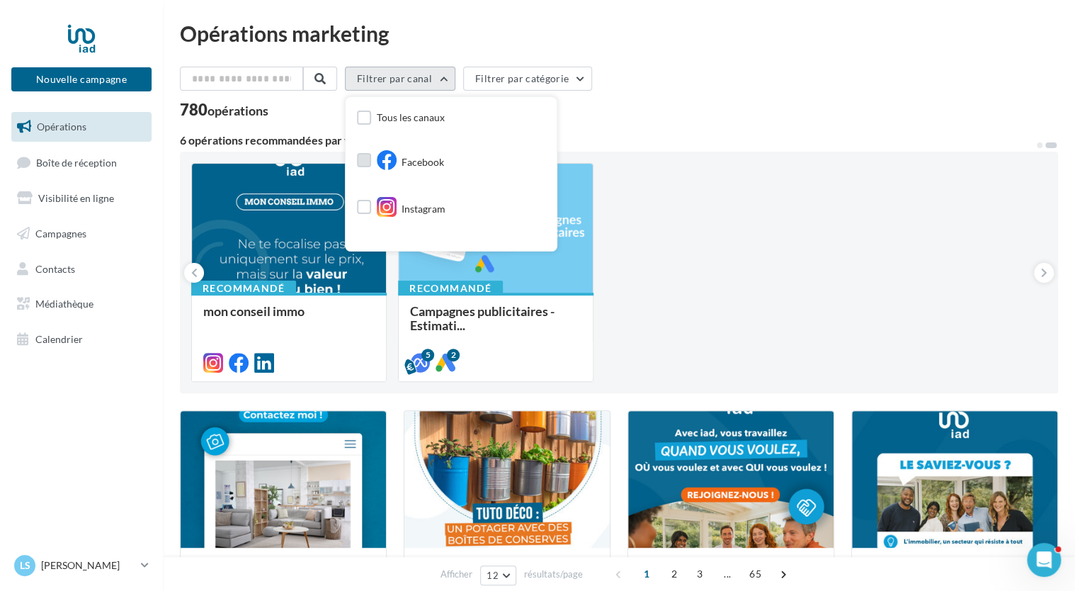
scroll to position [142, 0]
click at [424, 154] on span "Google Post" at bounding box center [428, 161] width 53 height 14
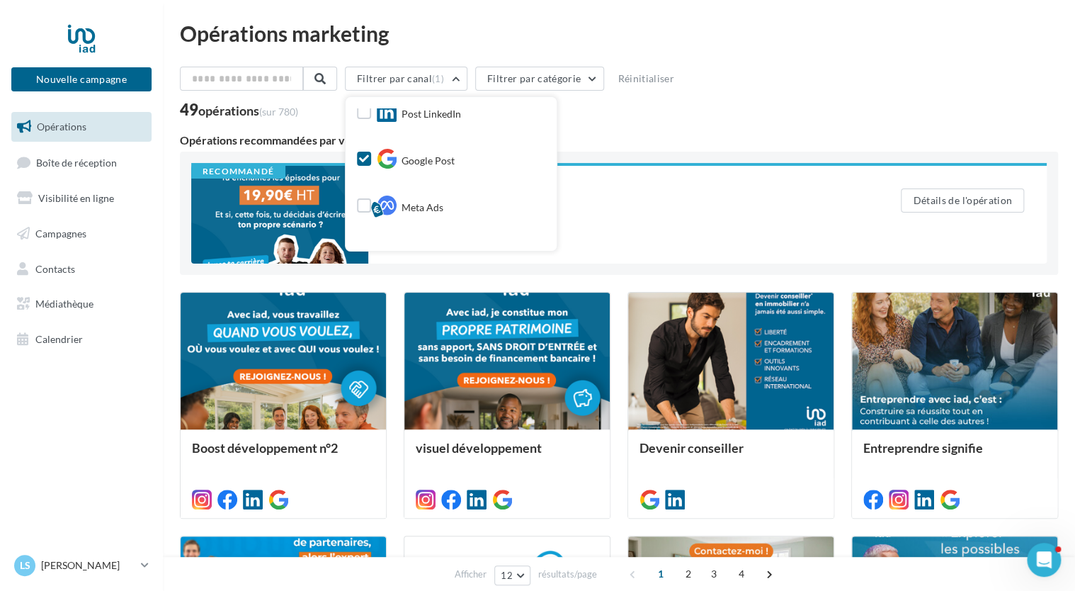
click at [165, 282] on div "Opérations marketing Filtrer par canal (1) Tous les canaux Facebook Instagram P…" at bounding box center [619, 543] width 912 height 1040
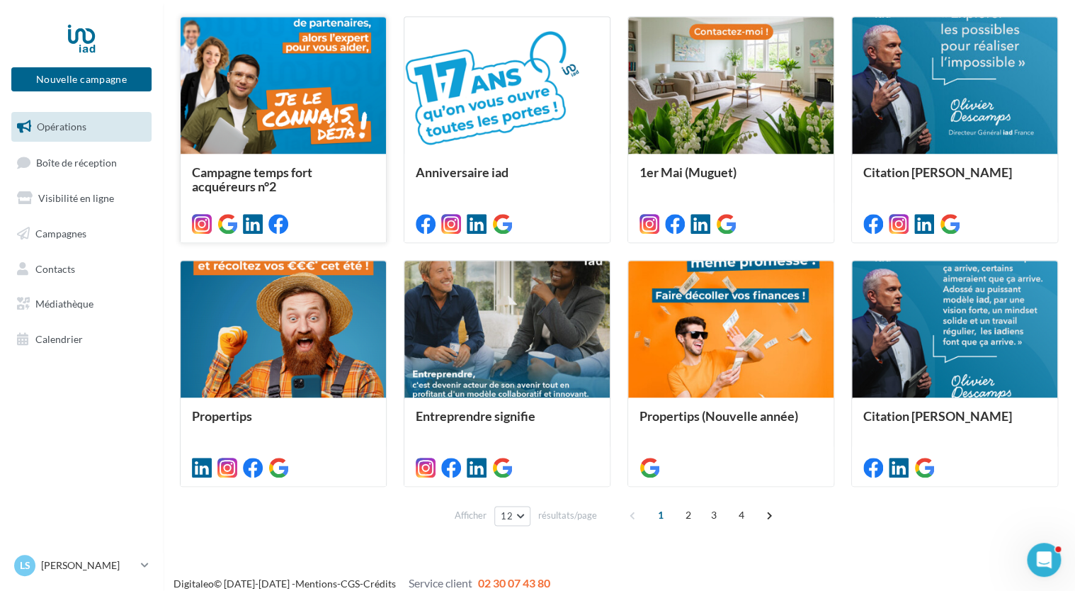
scroll to position [532, 0]
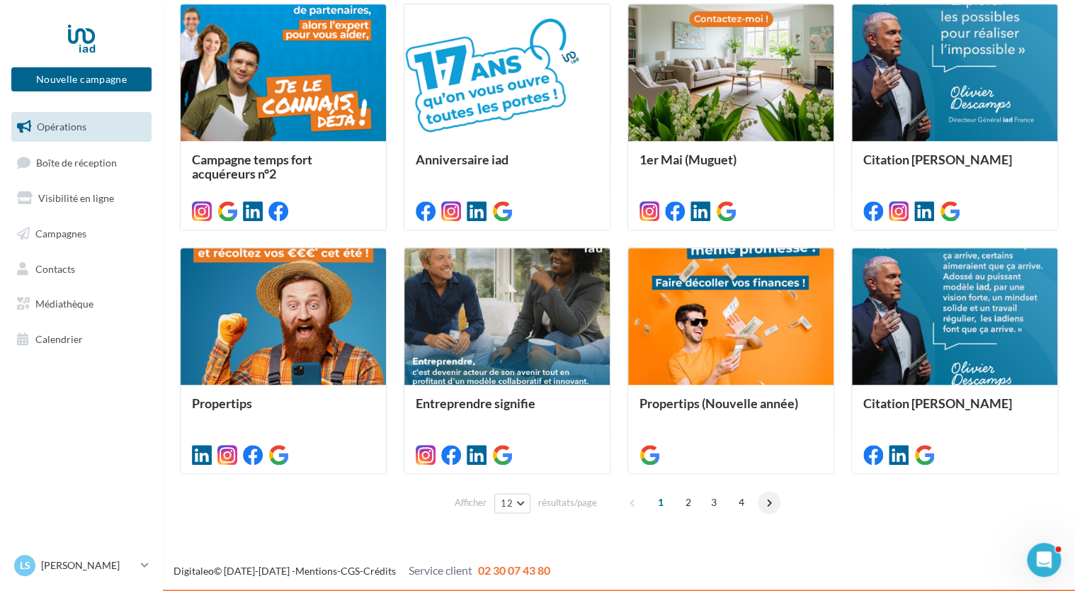
click at [762, 503] on span at bounding box center [769, 502] width 23 height 23
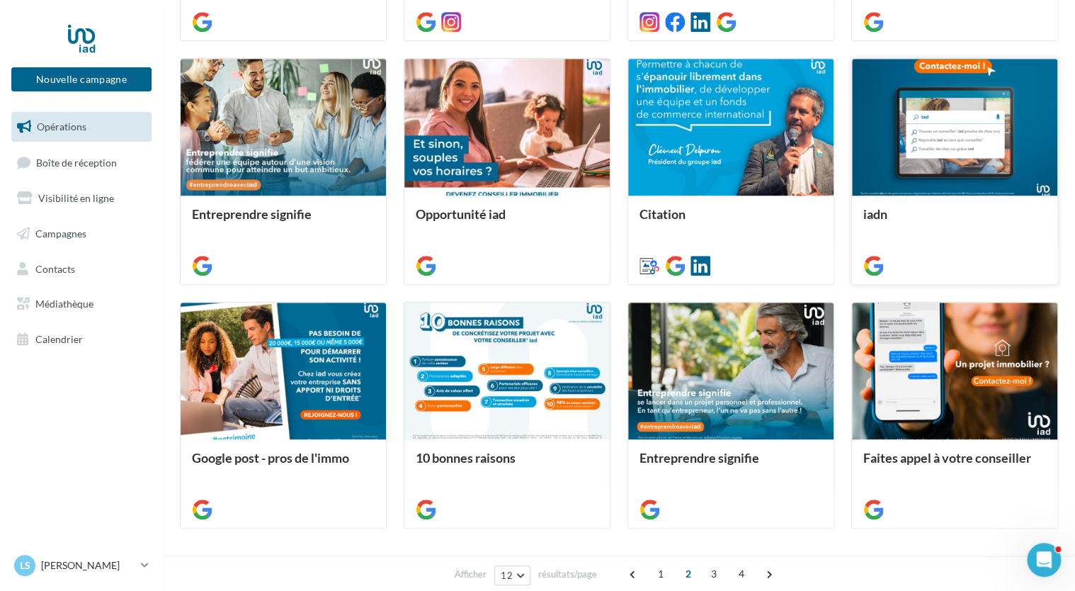
scroll to position [518, 0]
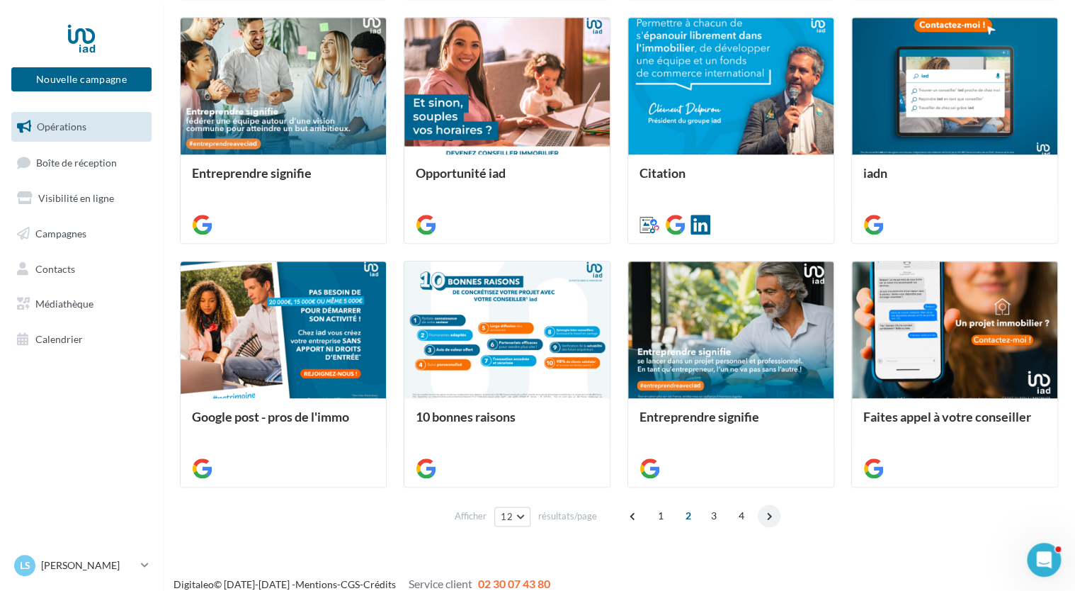
click at [763, 516] on span at bounding box center [769, 515] width 23 height 23
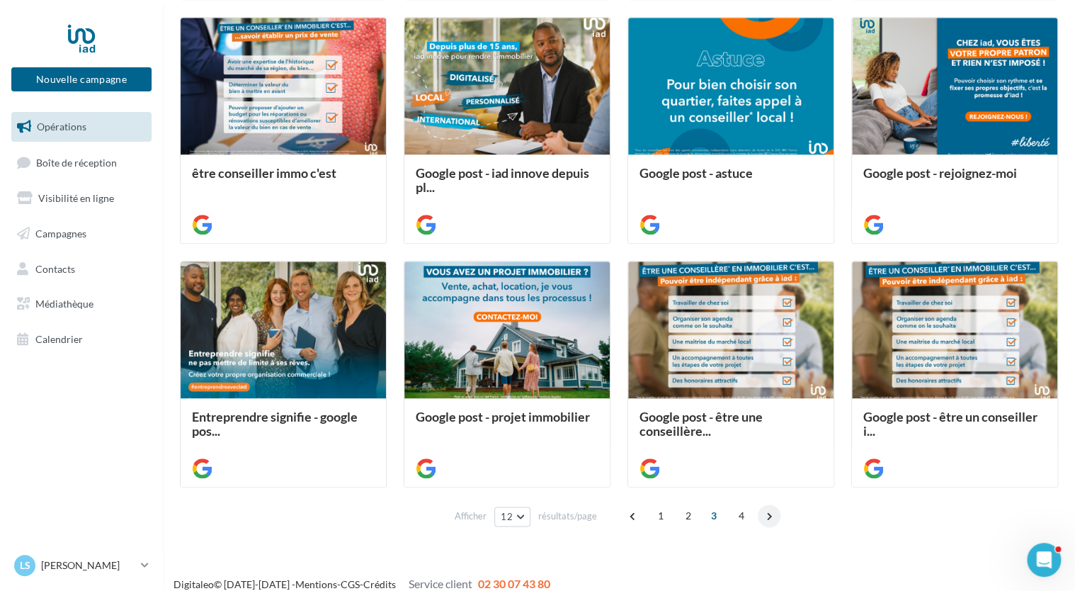
click at [767, 519] on span at bounding box center [769, 515] width 23 height 23
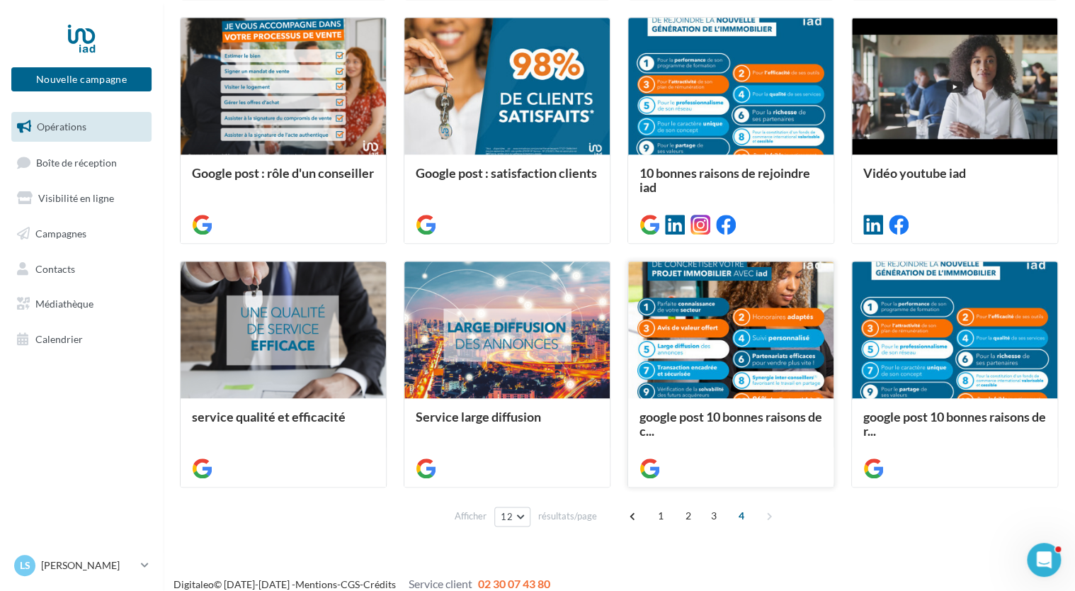
click at [719, 329] on div at bounding box center [730, 330] width 205 height 138
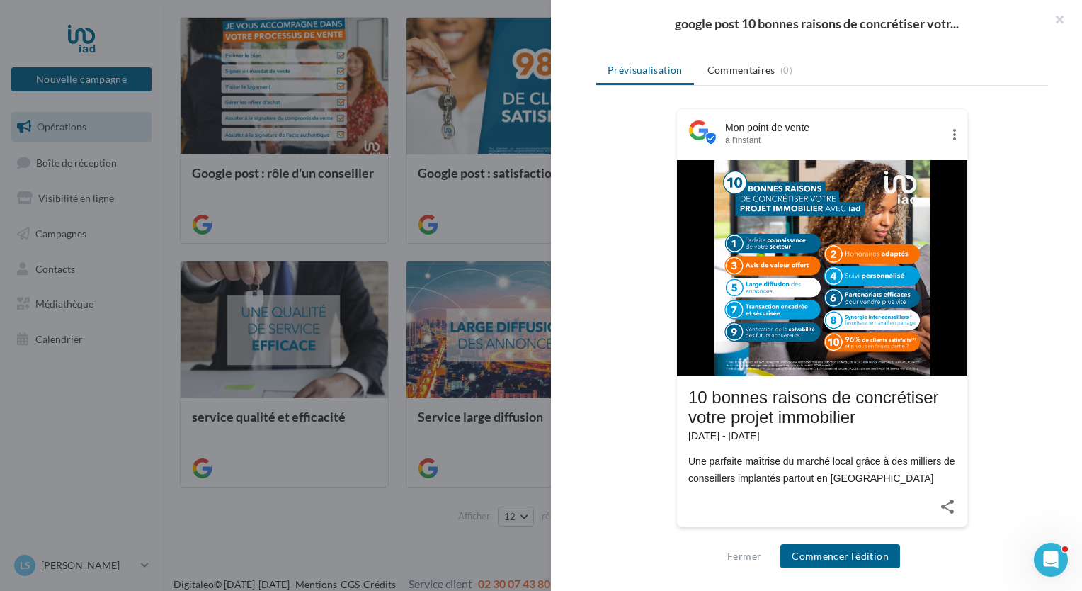
scroll to position [164, 0]
